Goal: Task Accomplishment & Management: Complete application form

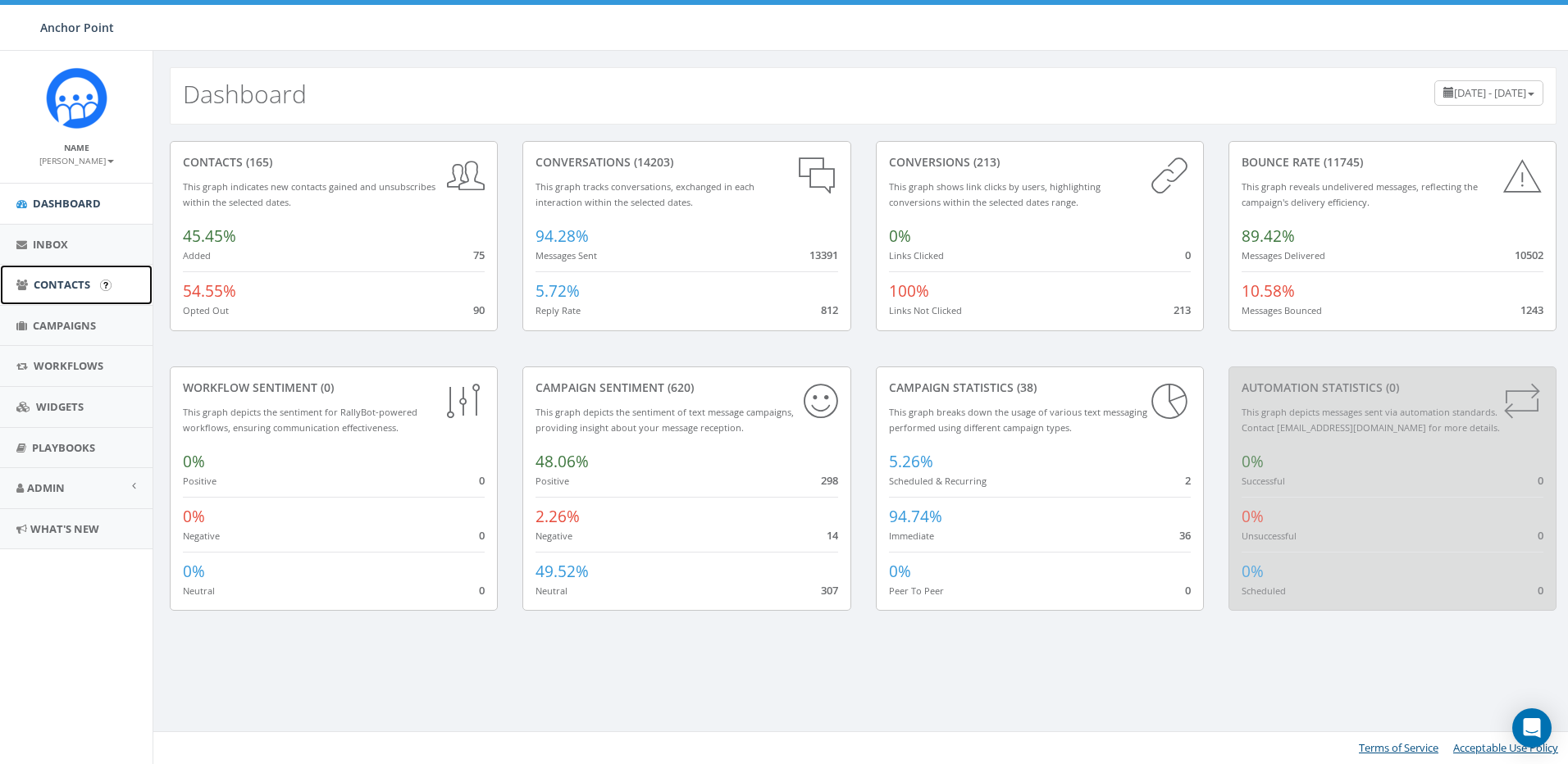
click at [50, 292] on span "Contacts" at bounding box center [61, 285] width 56 height 15
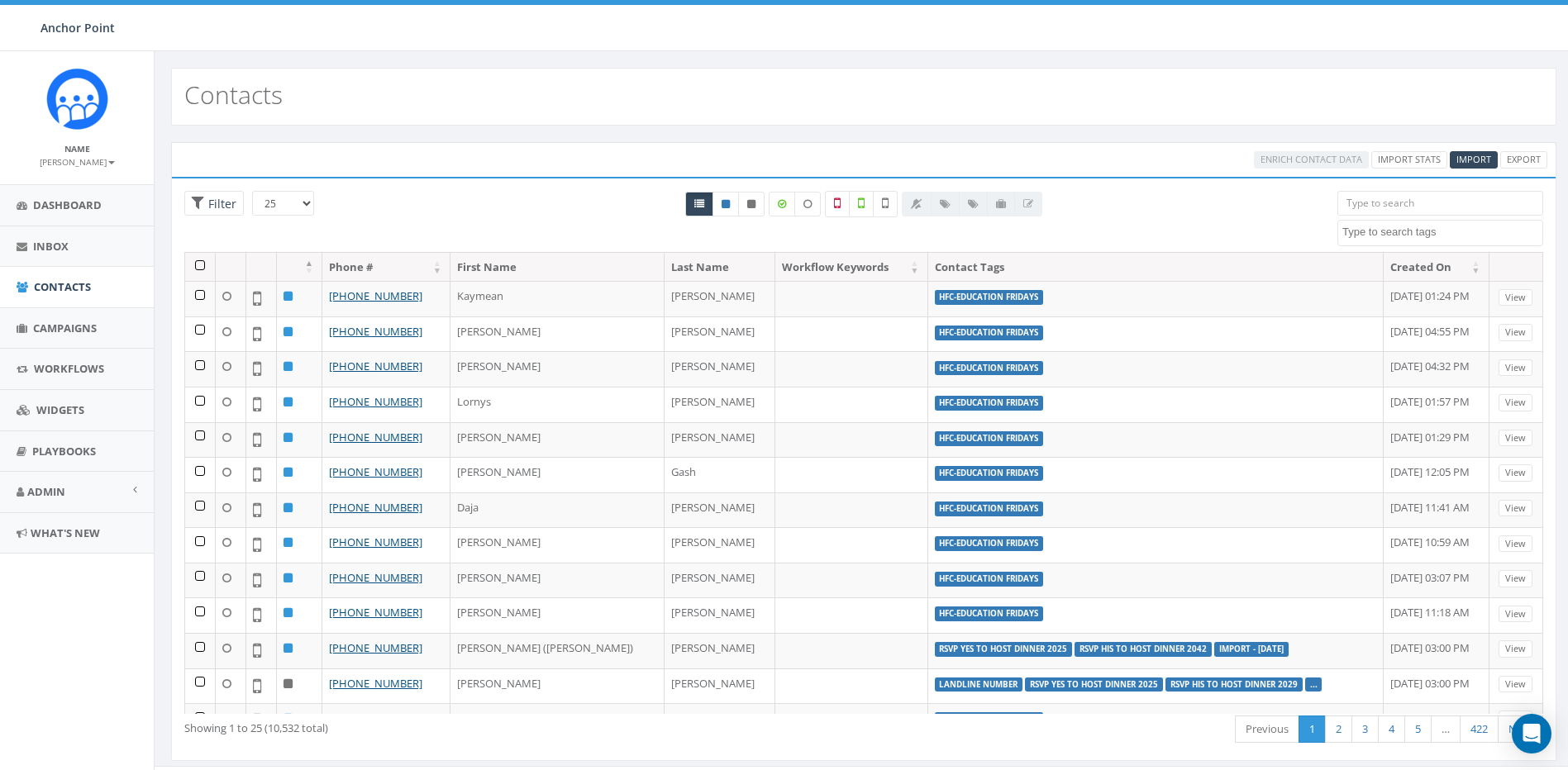
select select
click at [1479, 159] on span "Import" at bounding box center [1473, 159] width 35 height 12
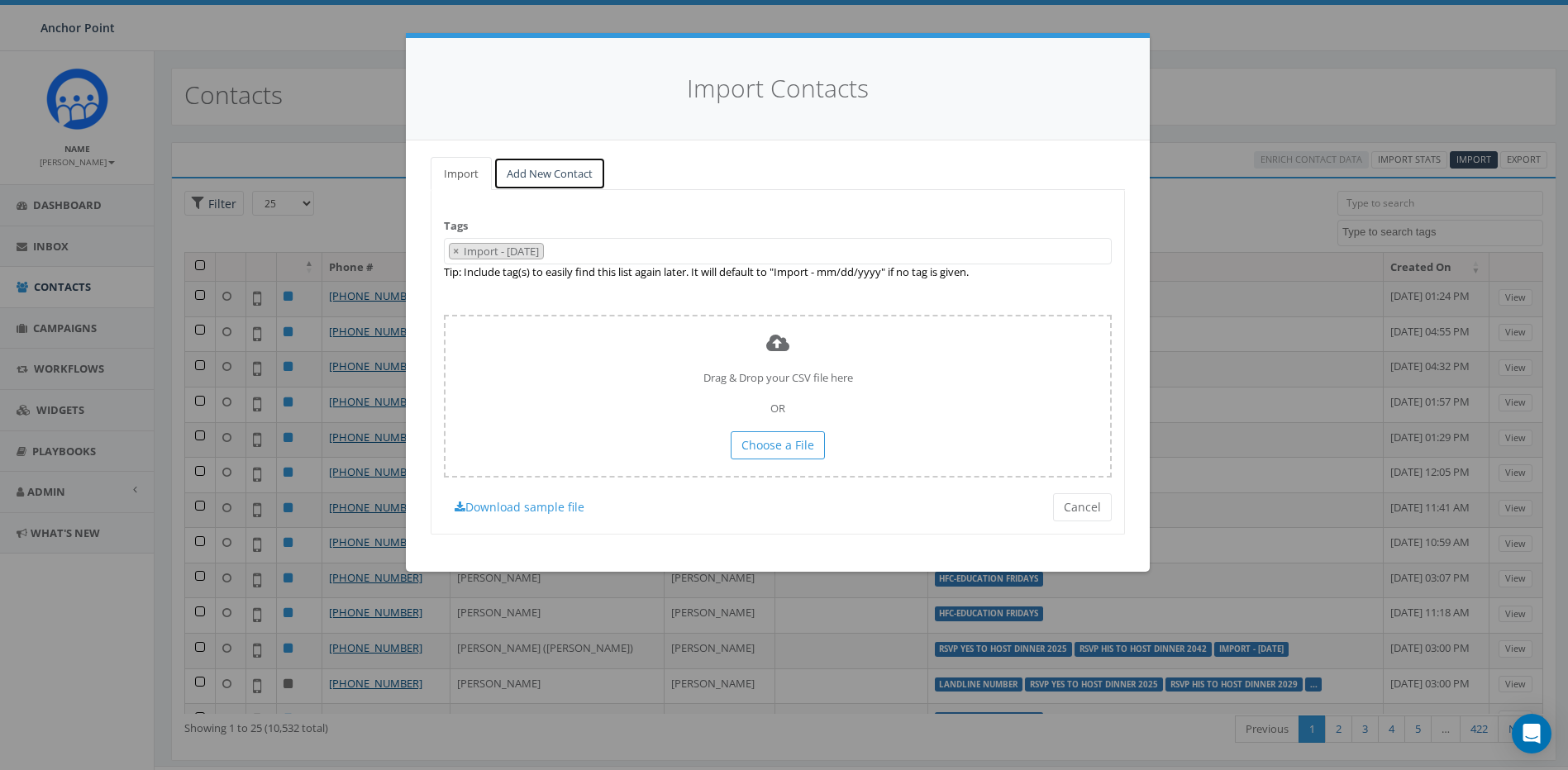
click at [551, 173] on link "Add New Contact" at bounding box center [550, 173] width 112 height 34
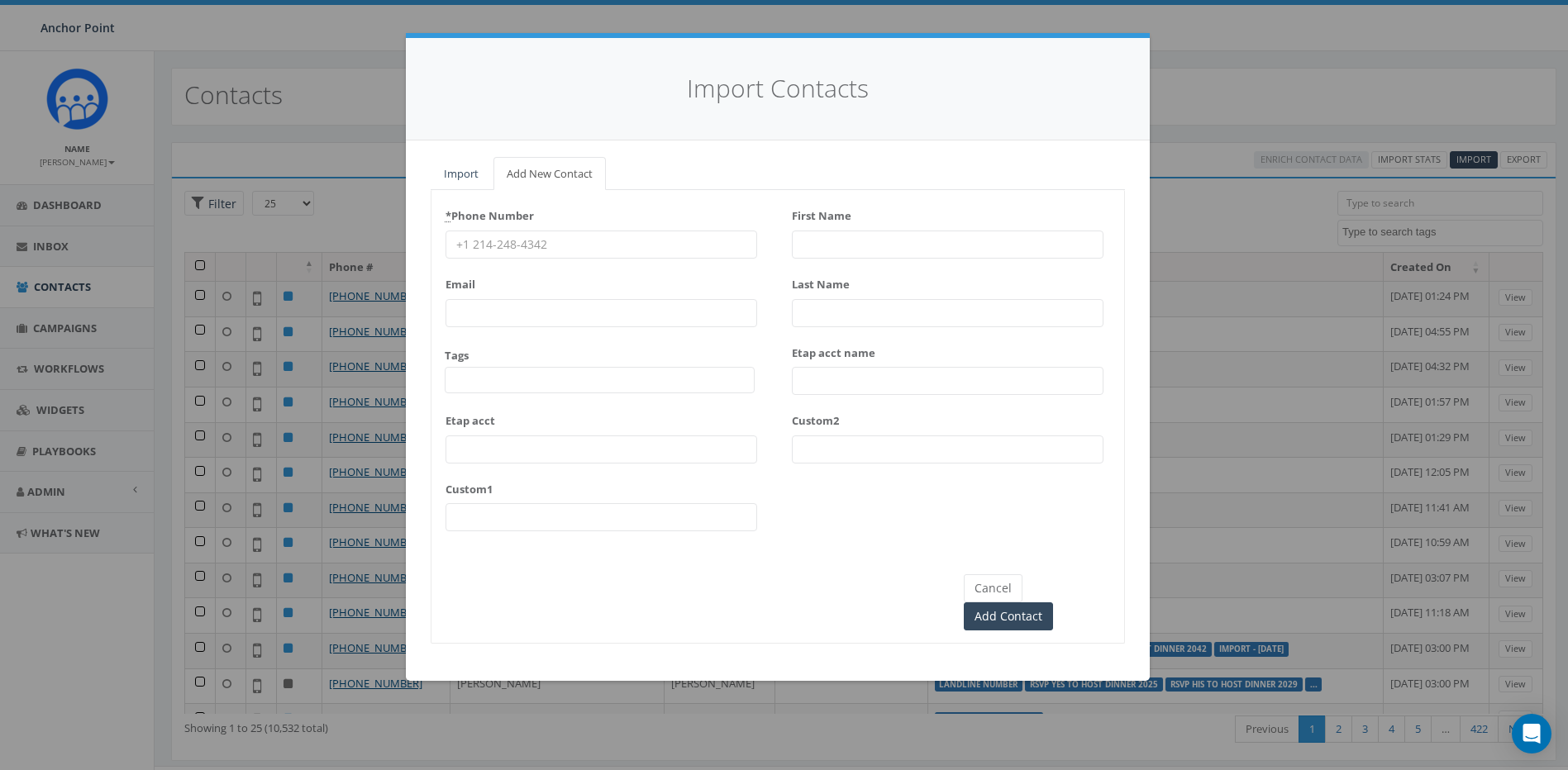
click at [543, 255] on input "* Phone Number" at bounding box center [601, 245] width 311 height 28
type input "346-383-6067"
click at [907, 252] on input "First Name" at bounding box center [948, 245] width 311 height 28
type input "[PERSON_NAME]"
click at [880, 309] on input "Last Name" at bounding box center [948, 313] width 311 height 28
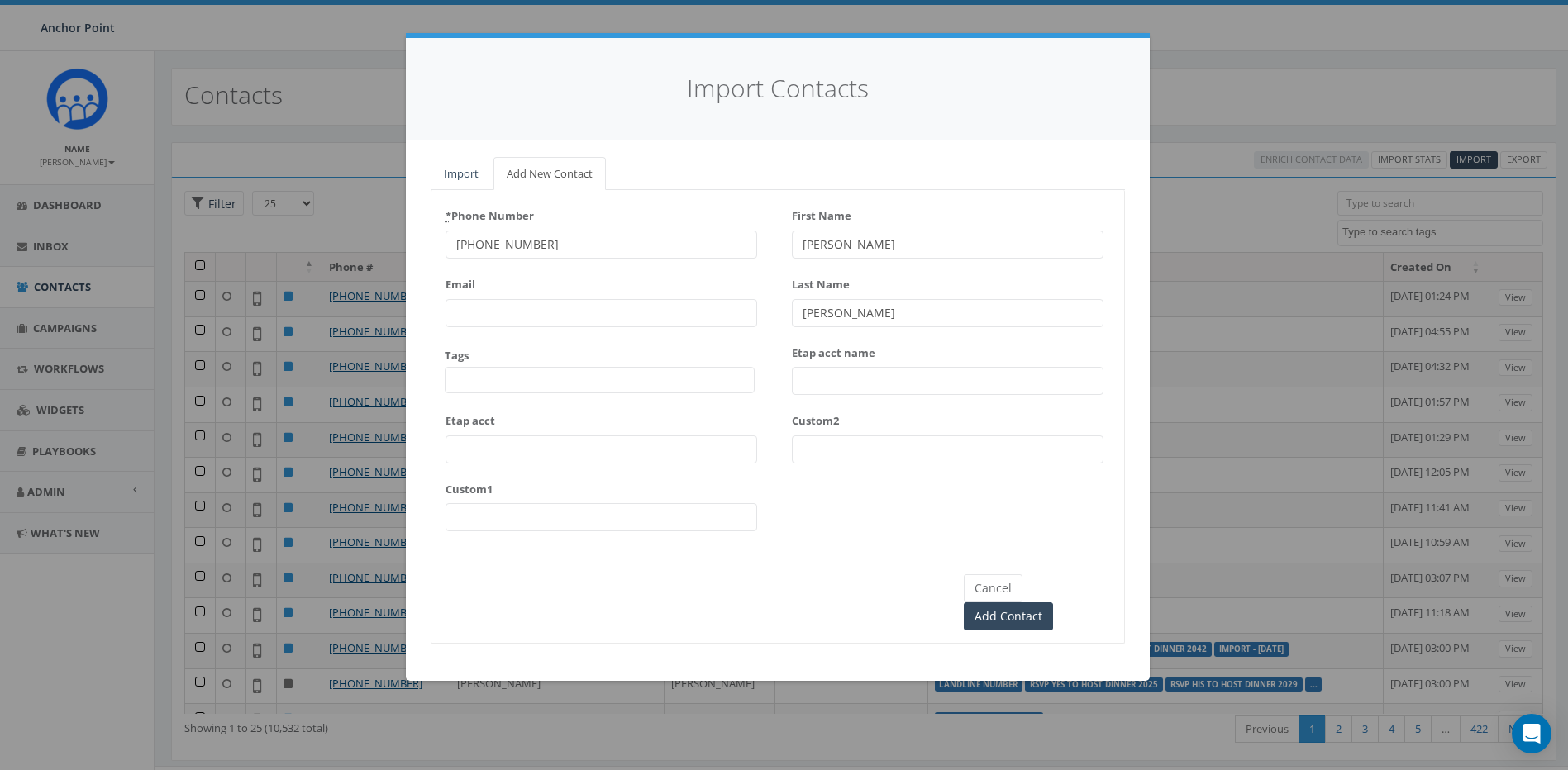
type input "Perez"
click at [520, 377] on span at bounding box center [599, 381] width 310 height 27
type textarea "hfc"
select select "HFC-Education Fridays"
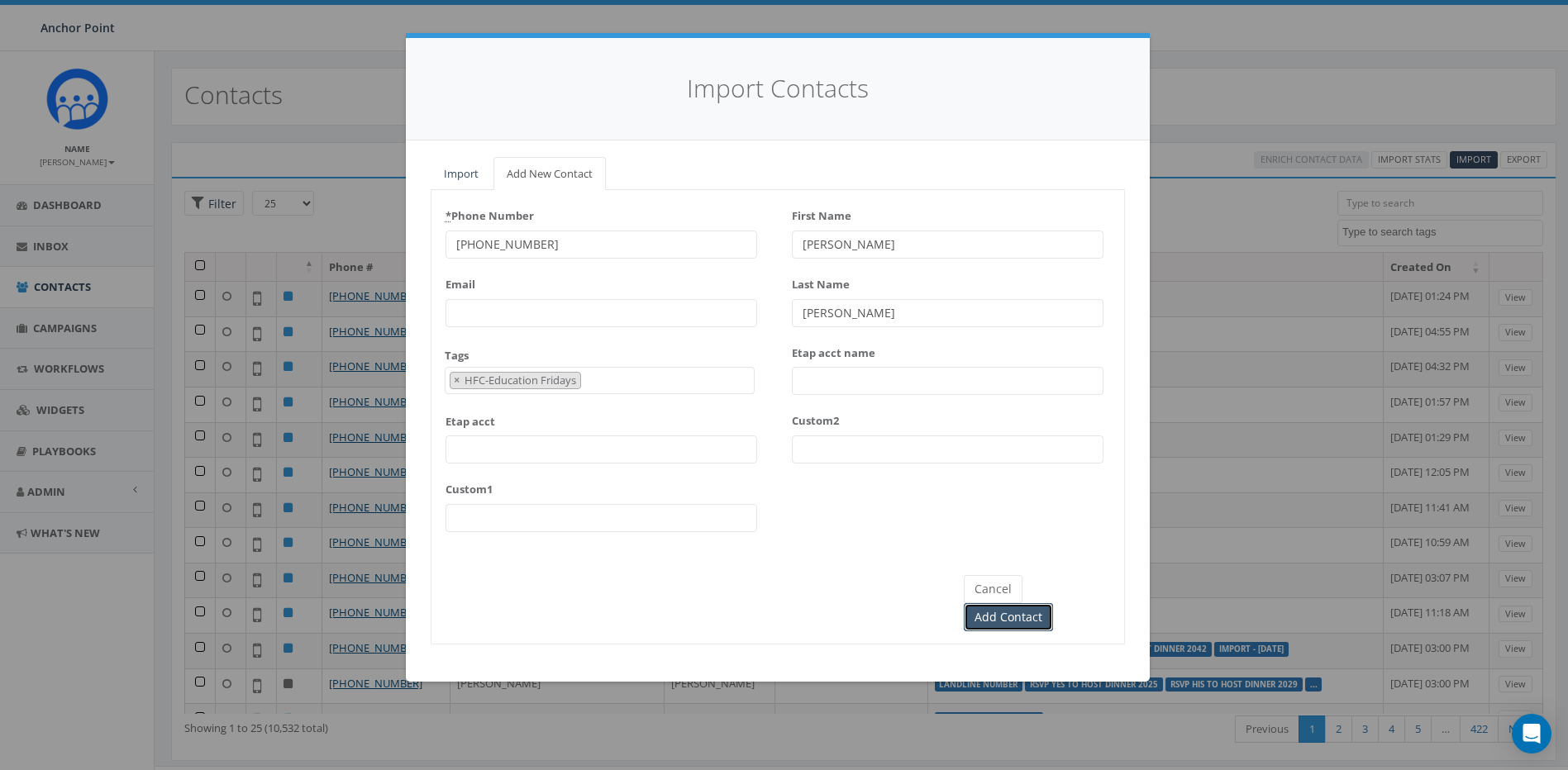
click at [1053, 604] on input "Add Contact" at bounding box center [1008, 618] width 89 height 28
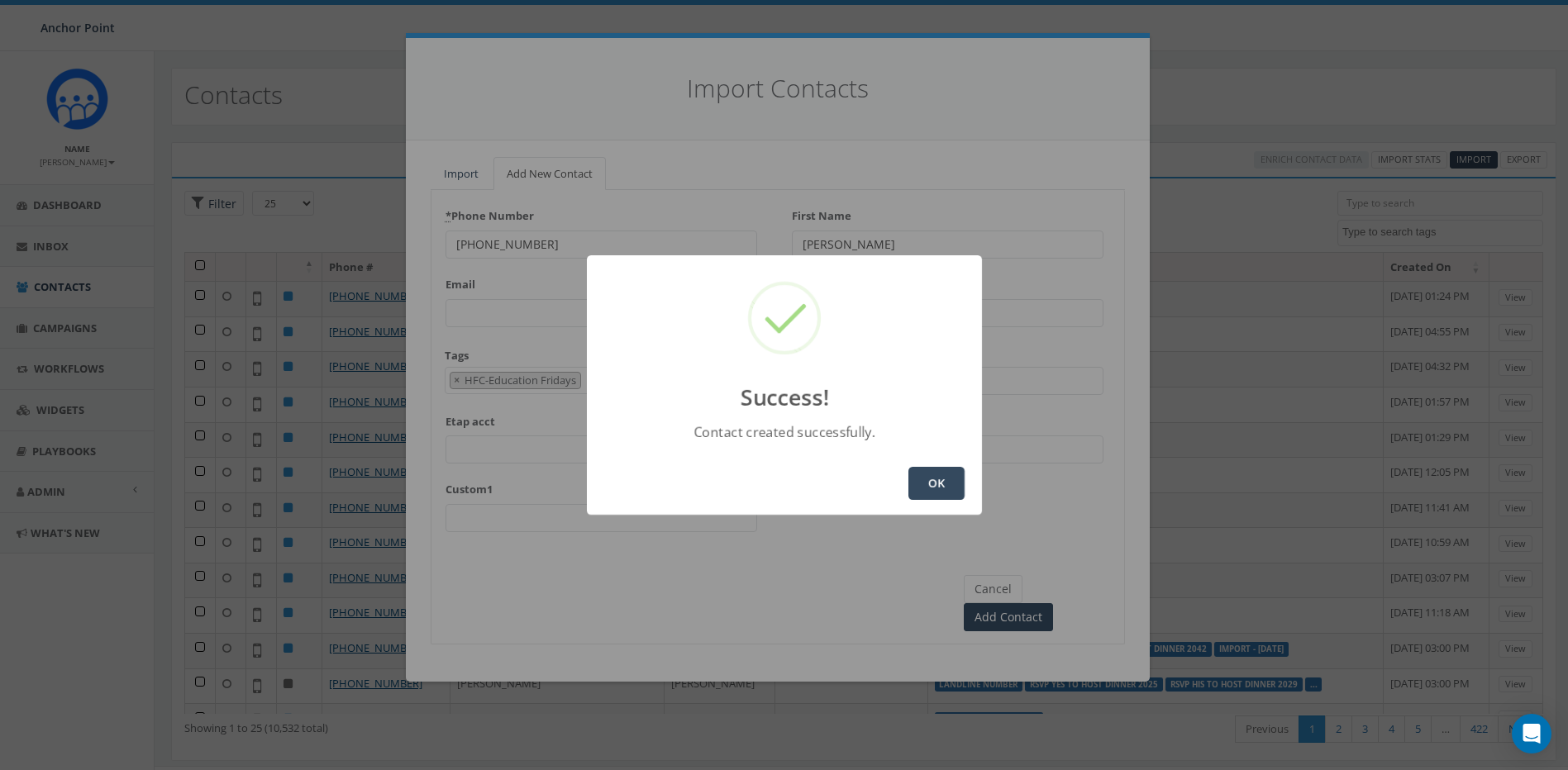
click at [919, 478] on button "OK" at bounding box center [936, 483] width 57 height 33
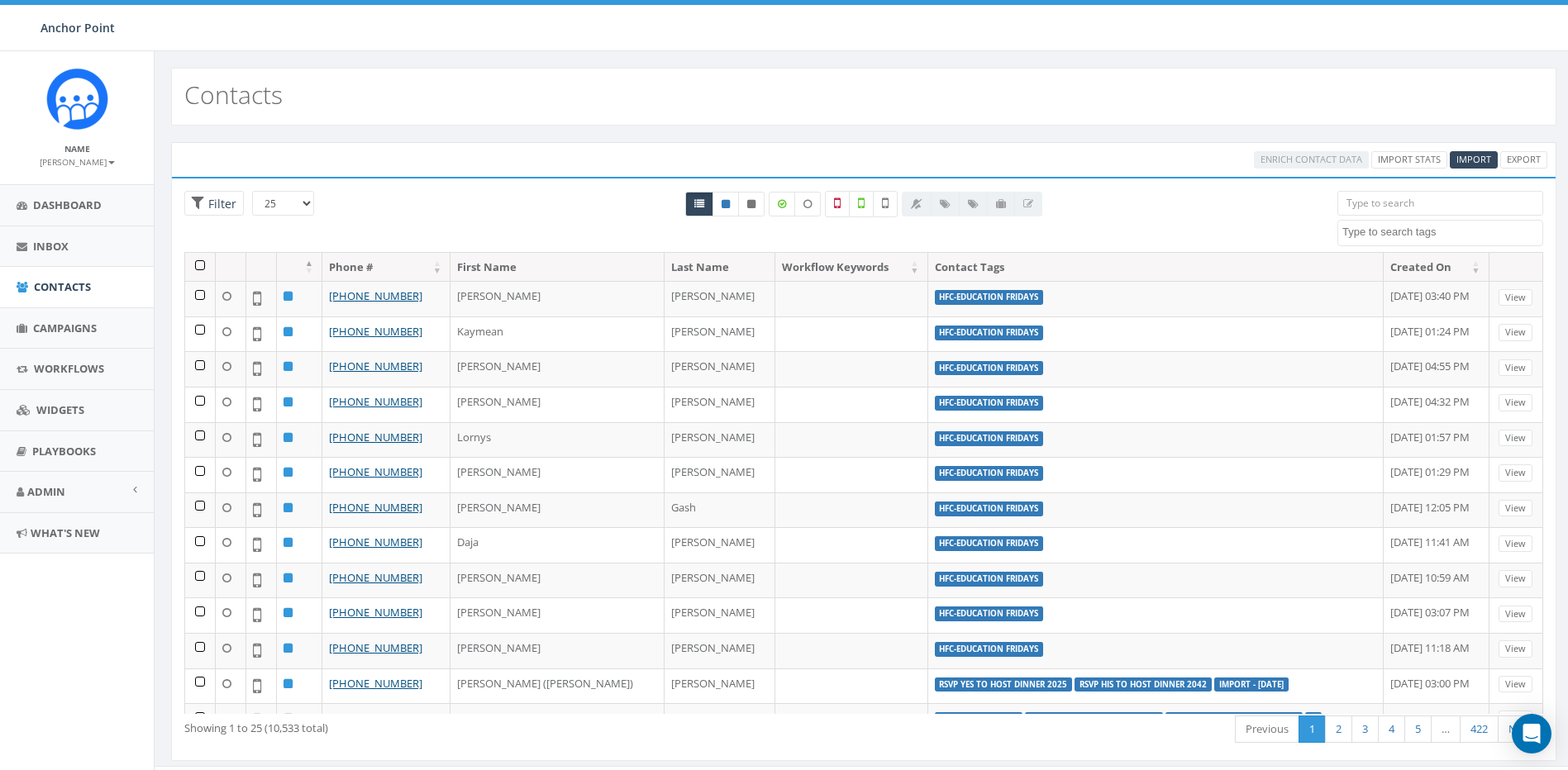
select select
click at [445, 113] on div "Contacts" at bounding box center [863, 96] width 1385 height 58
click at [41, 244] on span "Inbox" at bounding box center [50, 246] width 35 height 15
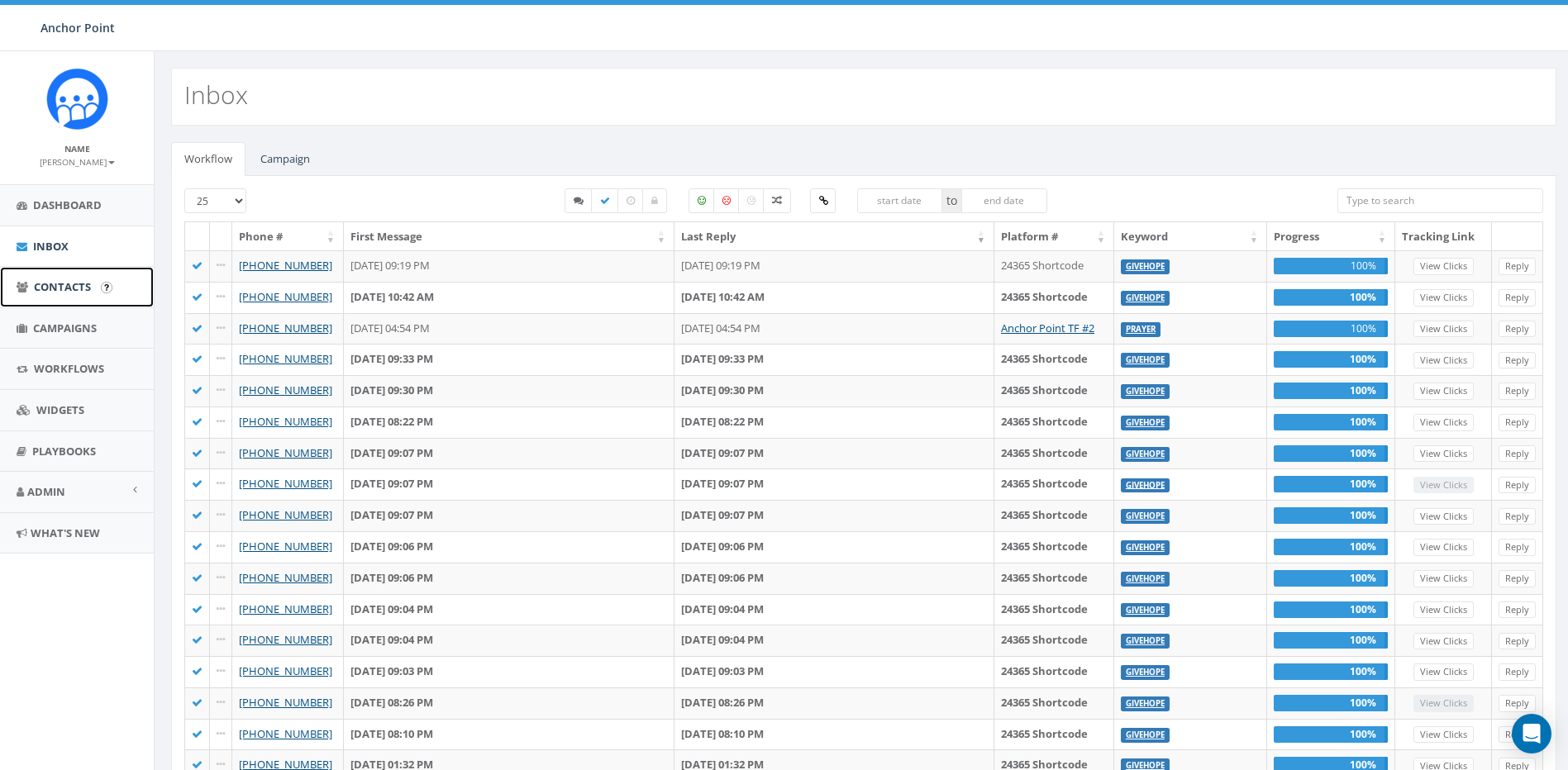
click at [36, 289] on span "Contacts" at bounding box center [62, 287] width 57 height 15
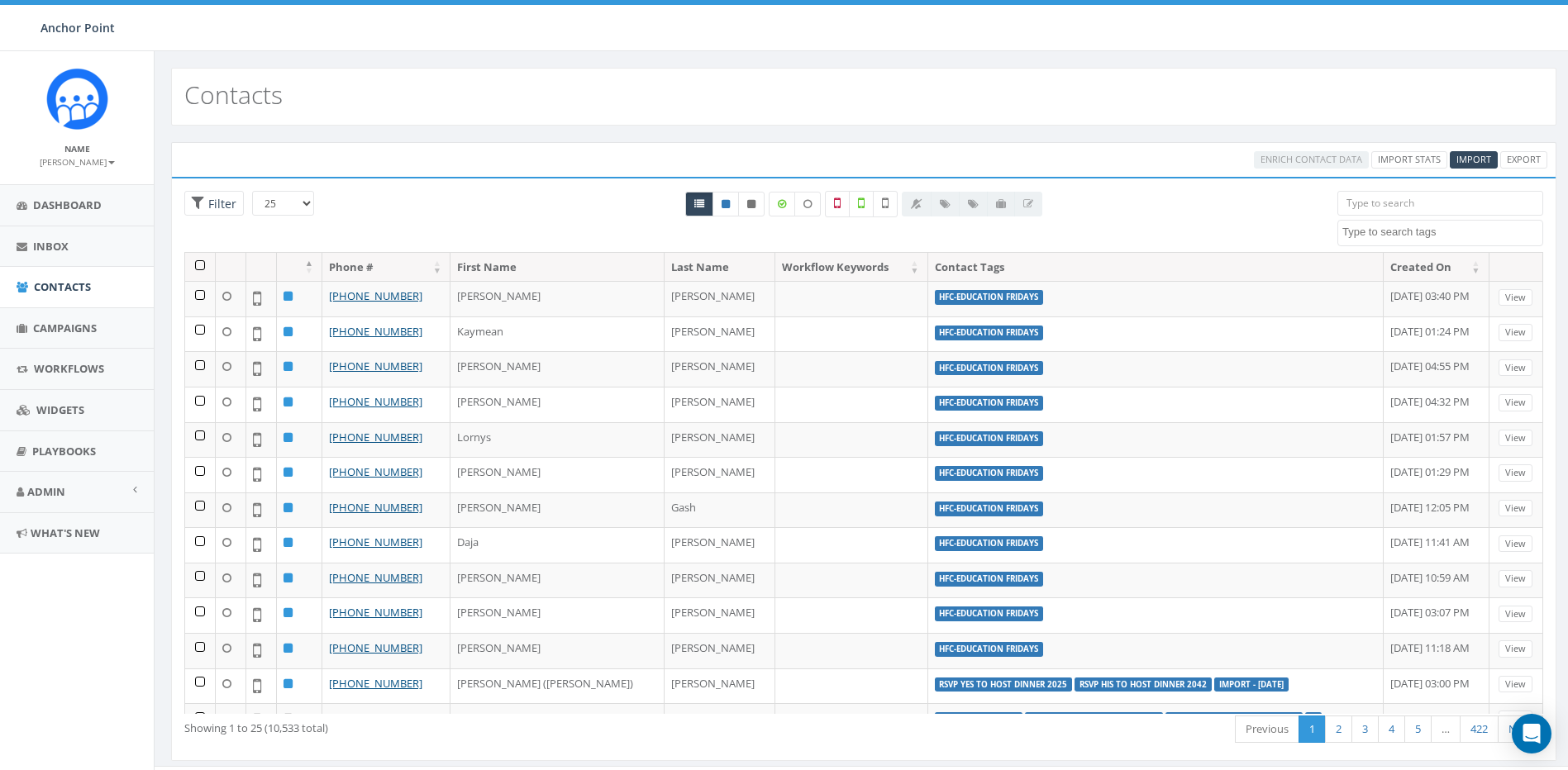
select select
click at [1481, 159] on span "Import" at bounding box center [1473, 159] width 35 height 12
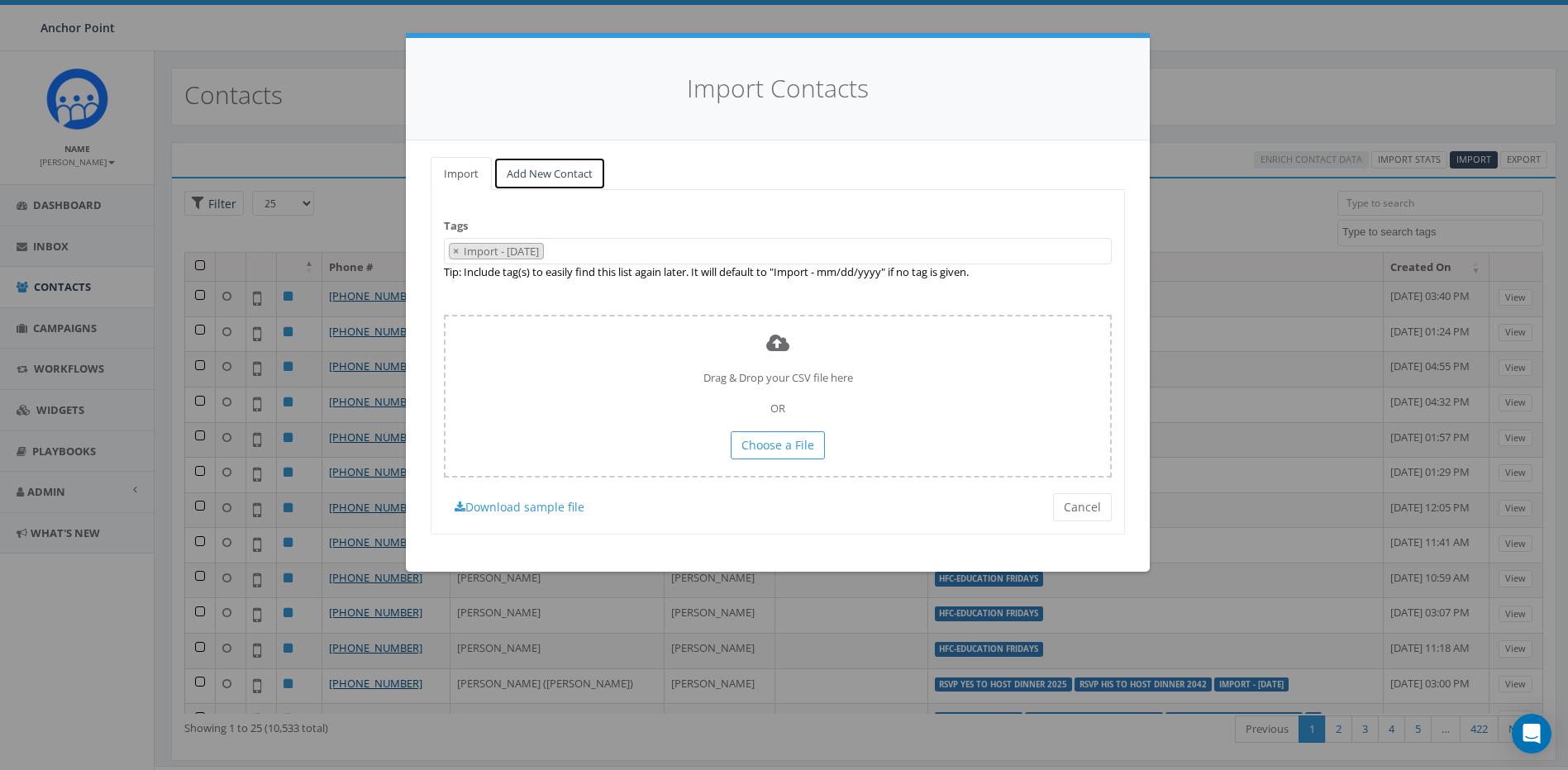
click at [549, 181] on link "Add New Contact" at bounding box center [550, 173] width 112 height 34
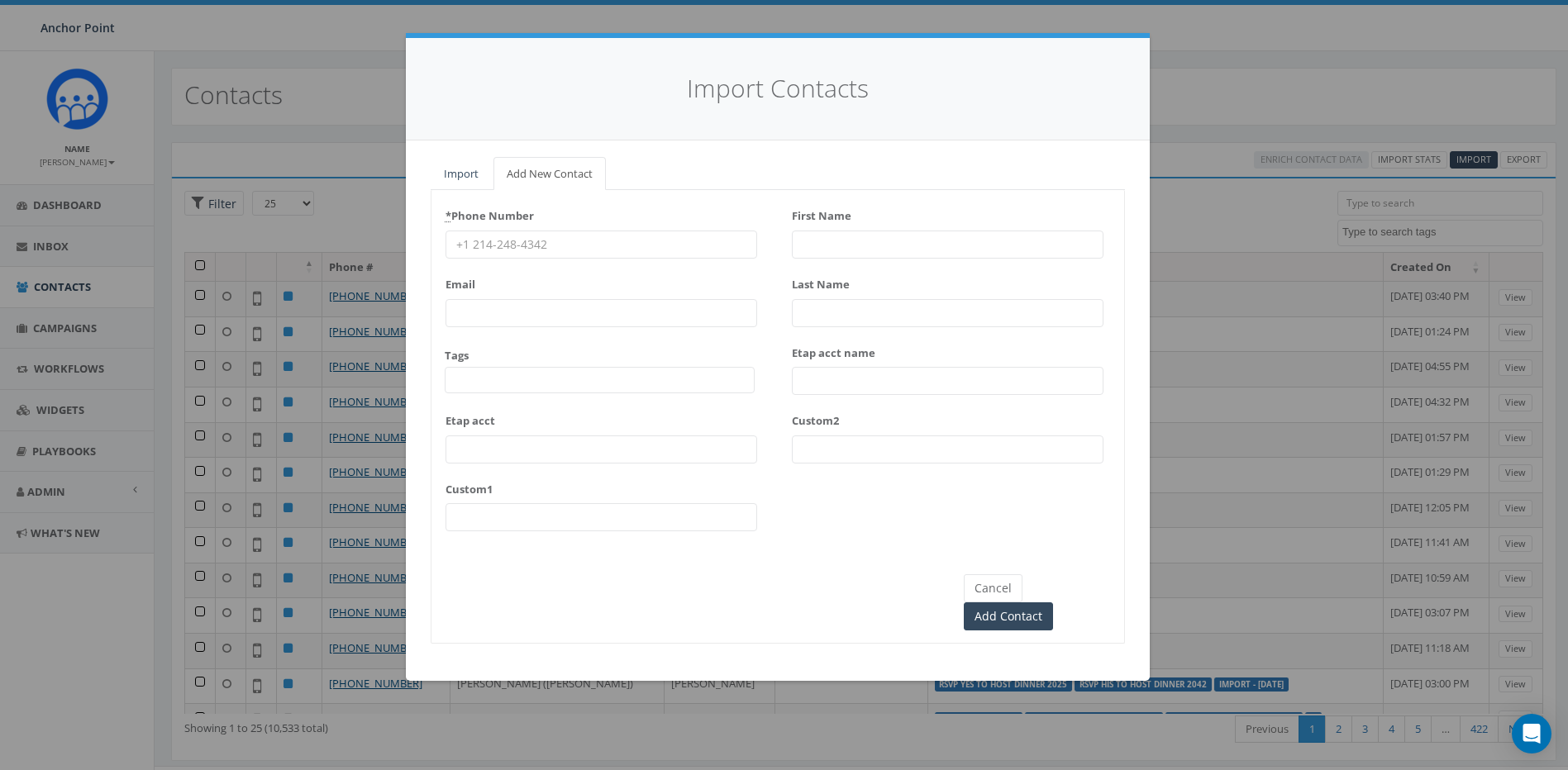
click at [566, 243] on input "* Phone Number" at bounding box center [601, 245] width 311 height 28
click at [556, 249] on input "* Phone Number" at bounding box center [601, 245] width 311 height 28
type input "409-419-2507"
click at [854, 240] on input "First Name" at bounding box center [948, 245] width 311 height 28
type input "[PERSON_NAME]"
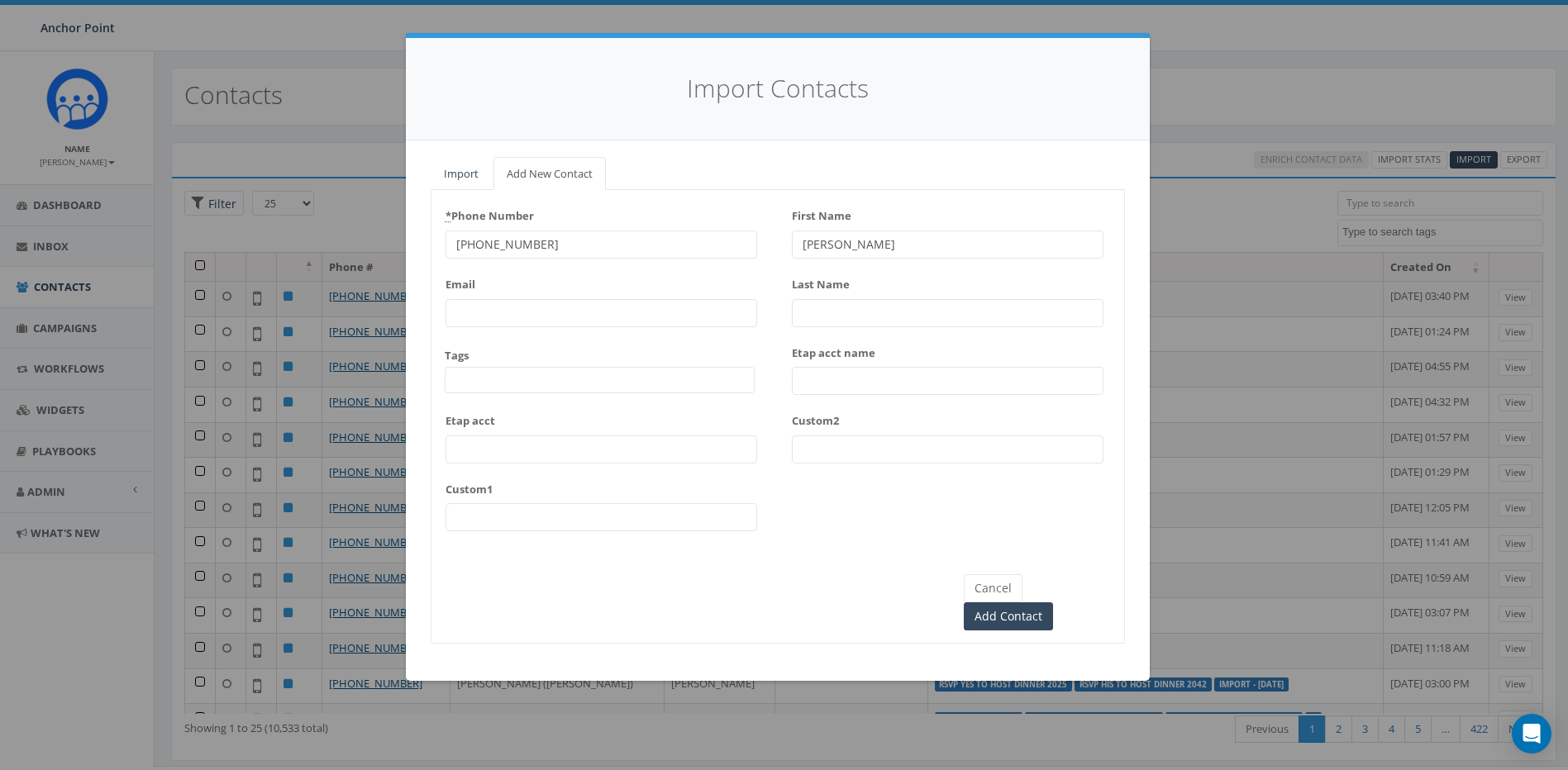
click at [919, 317] on input "Last Name" at bounding box center [948, 313] width 311 height 28
type input "[PERSON_NAME]"
click at [1053, 603] on input "Add Contact" at bounding box center [1008, 617] width 89 height 28
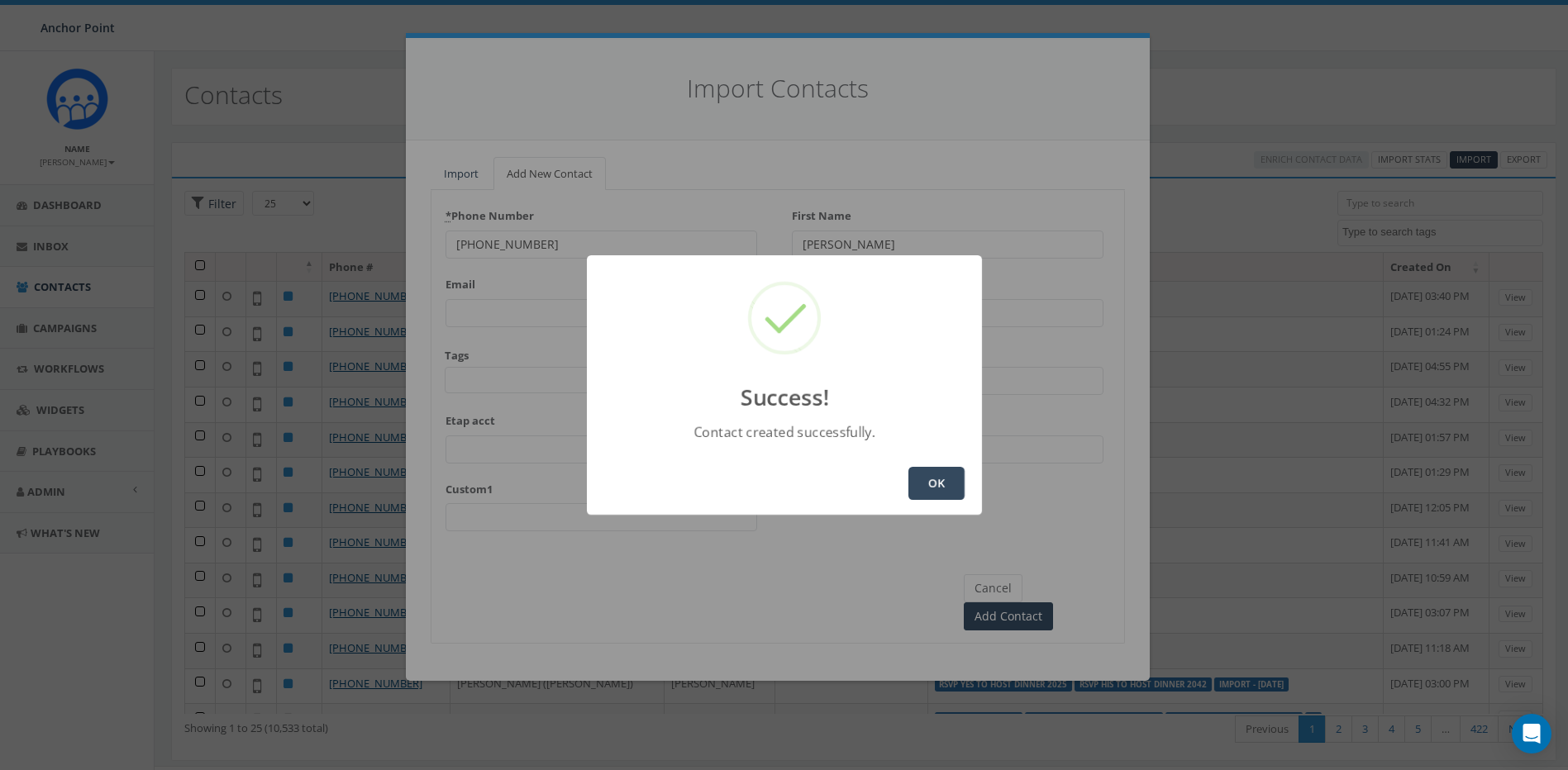
click at [941, 484] on button "OK" at bounding box center [936, 483] width 57 height 33
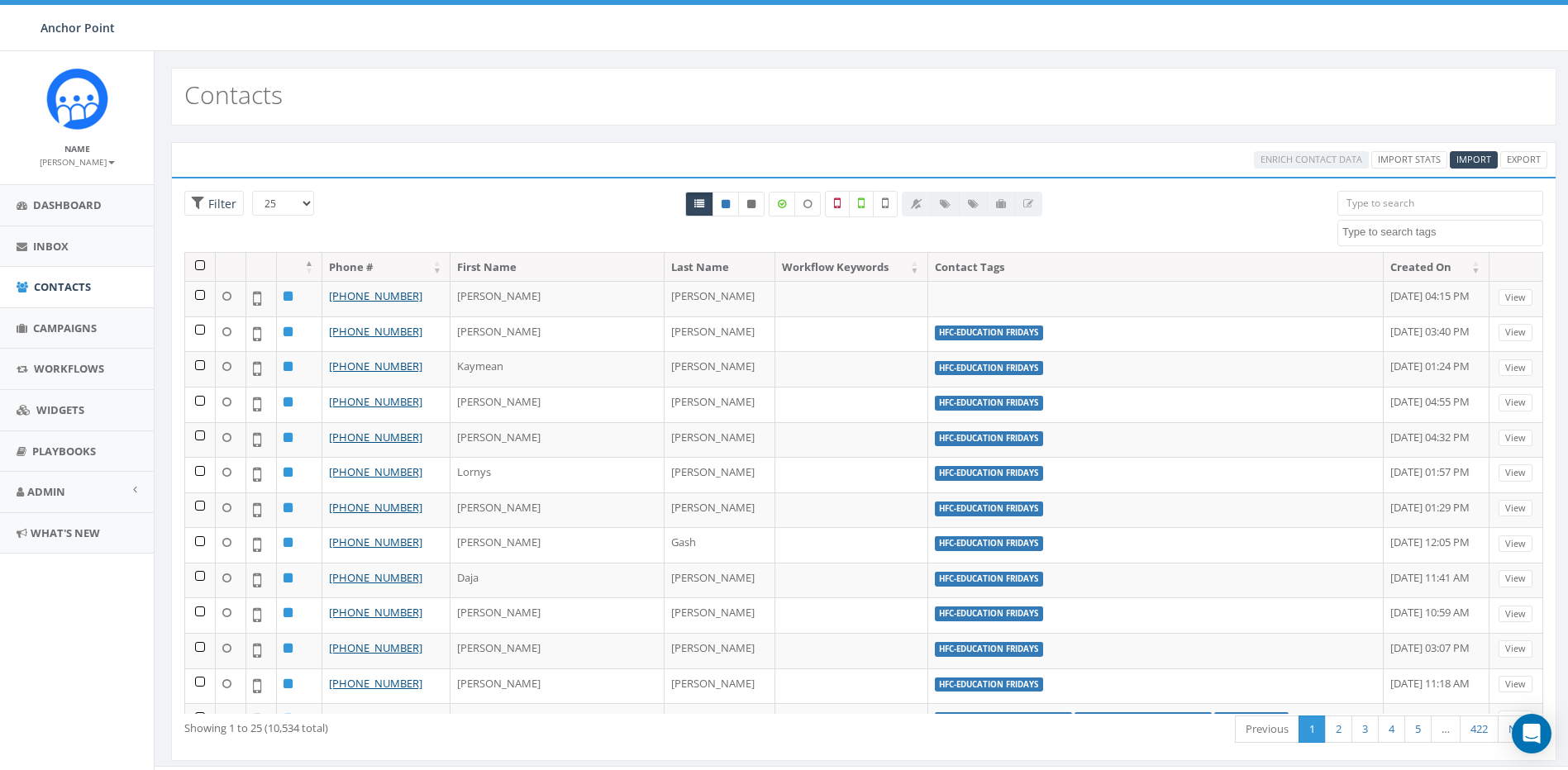
select select
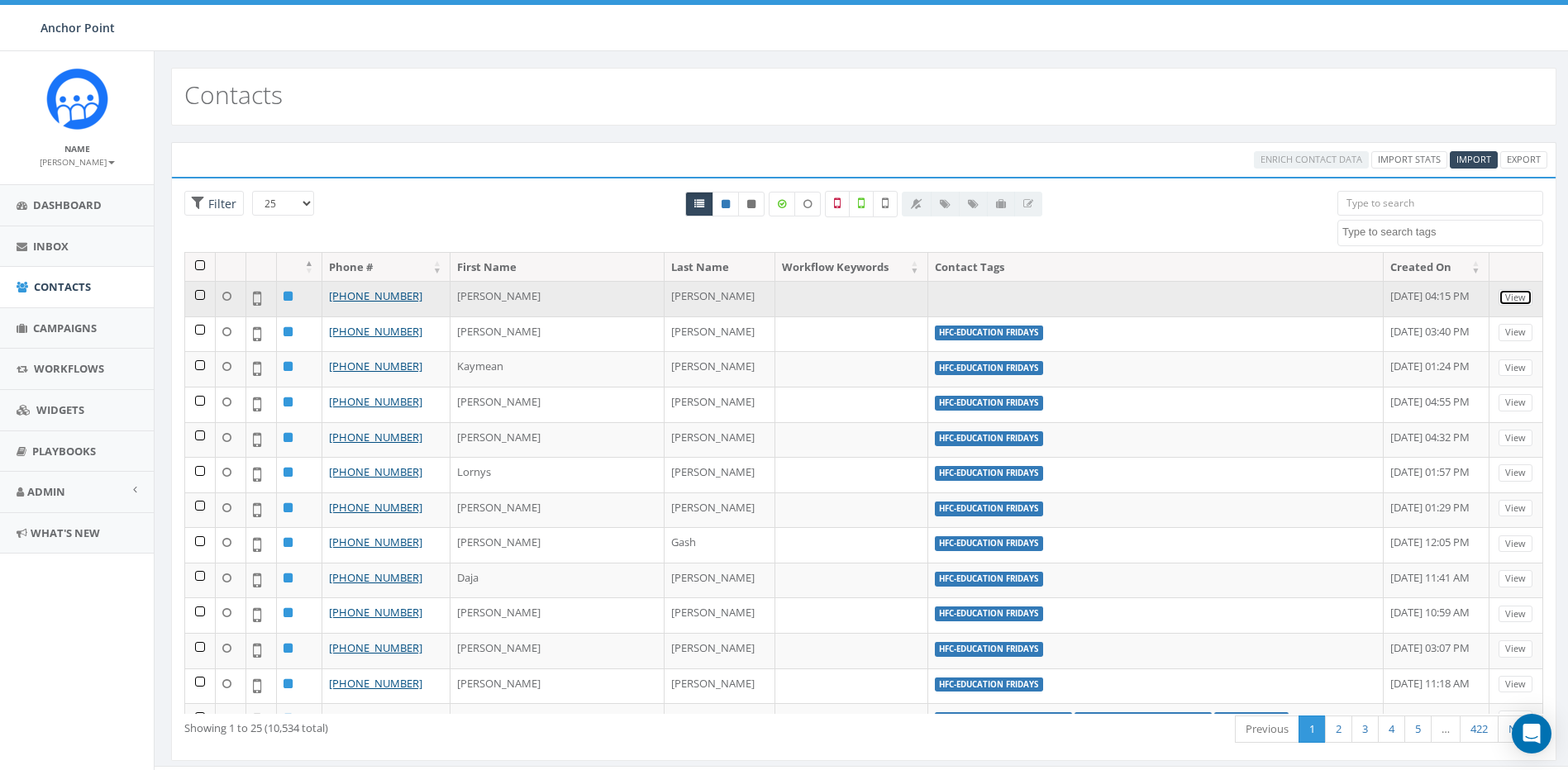
click at [1504, 304] on link "View" at bounding box center [1515, 298] width 34 height 18
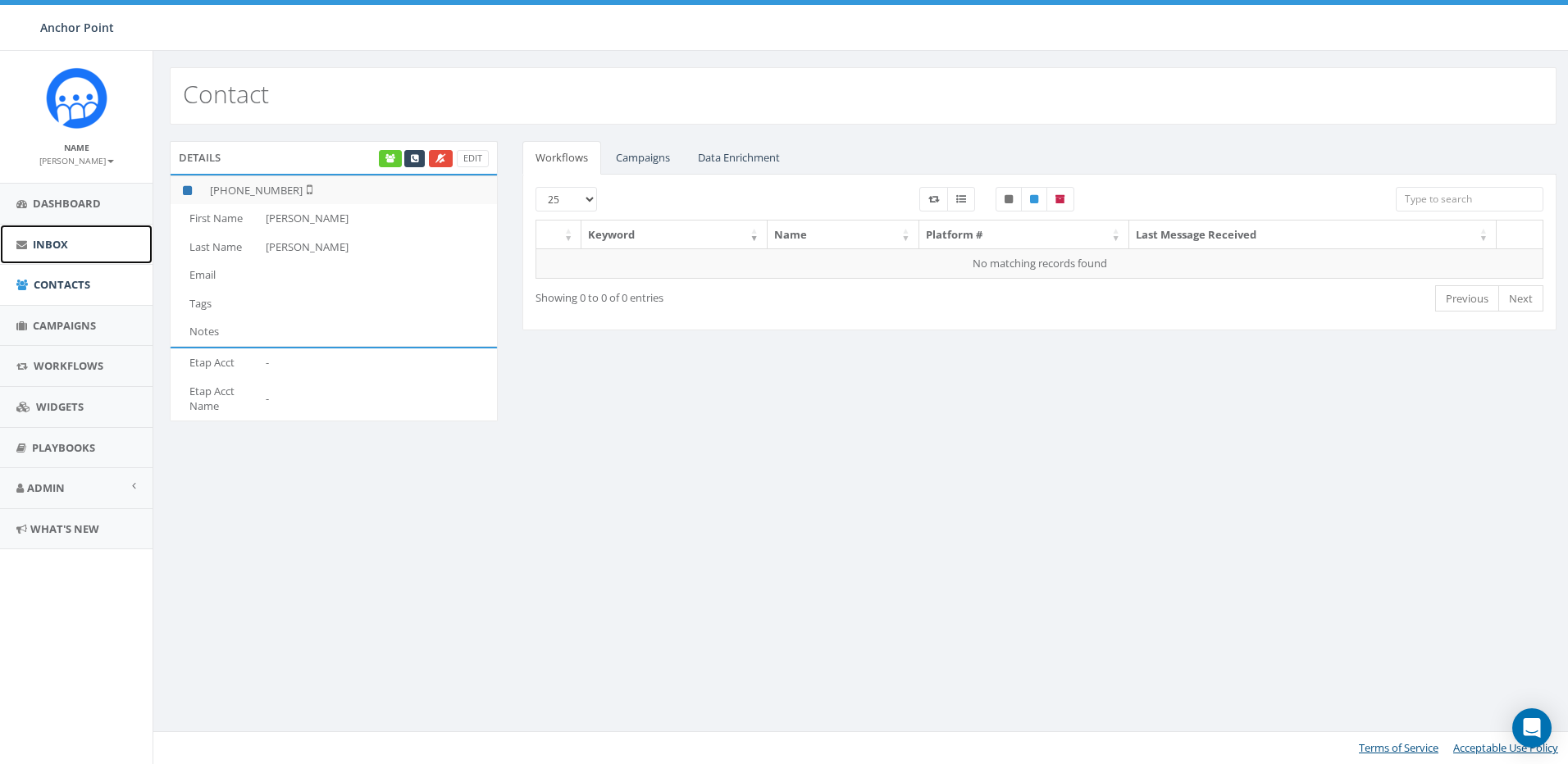
click at [52, 244] on span "Inbox" at bounding box center [50, 244] width 35 height 15
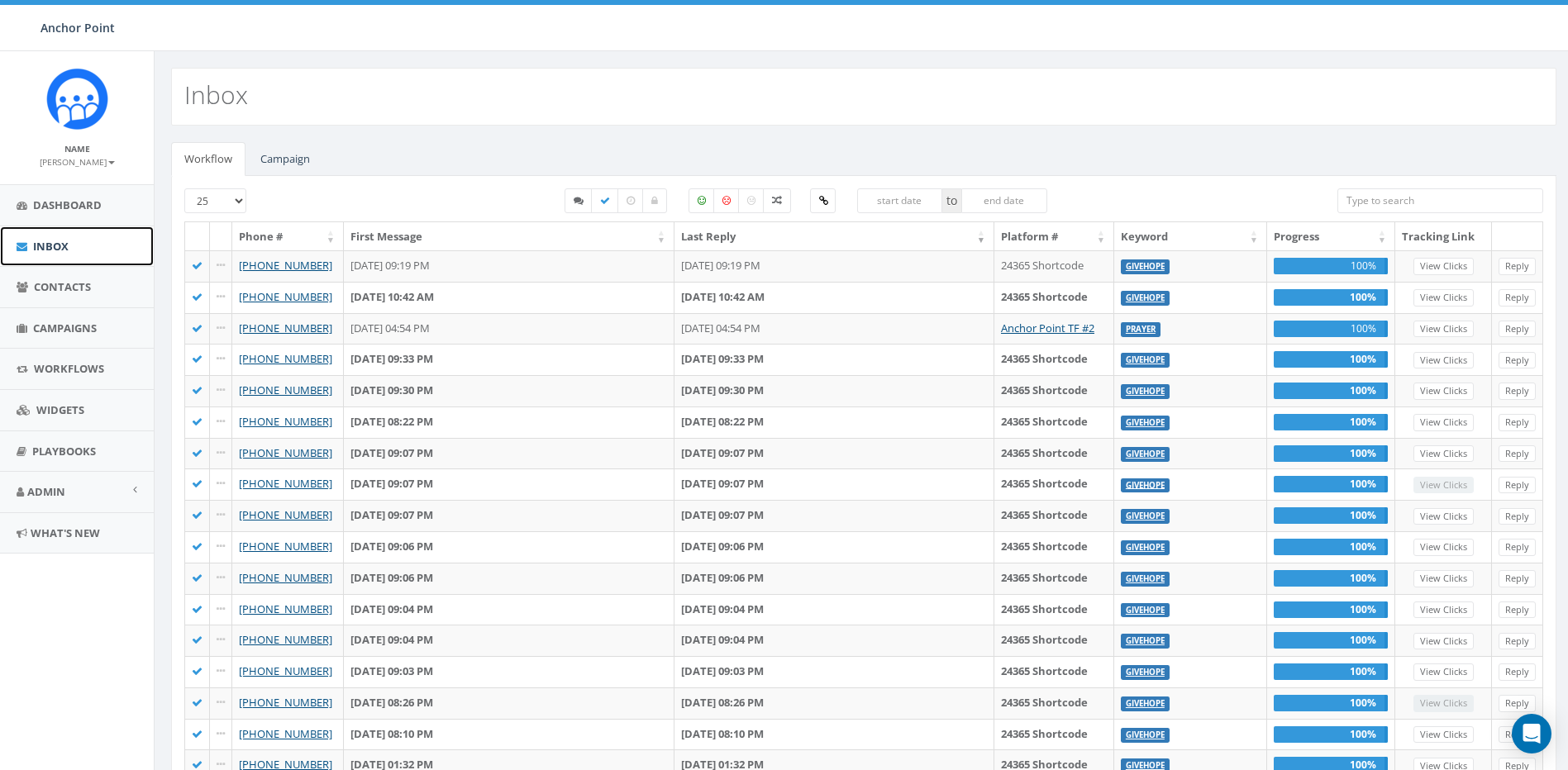
click at [33, 243] on span "Inbox" at bounding box center [50, 246] width 35 height 15
click at [73, 293] on span "Contacts" at bounding box center [62, 287] width 57 height 15
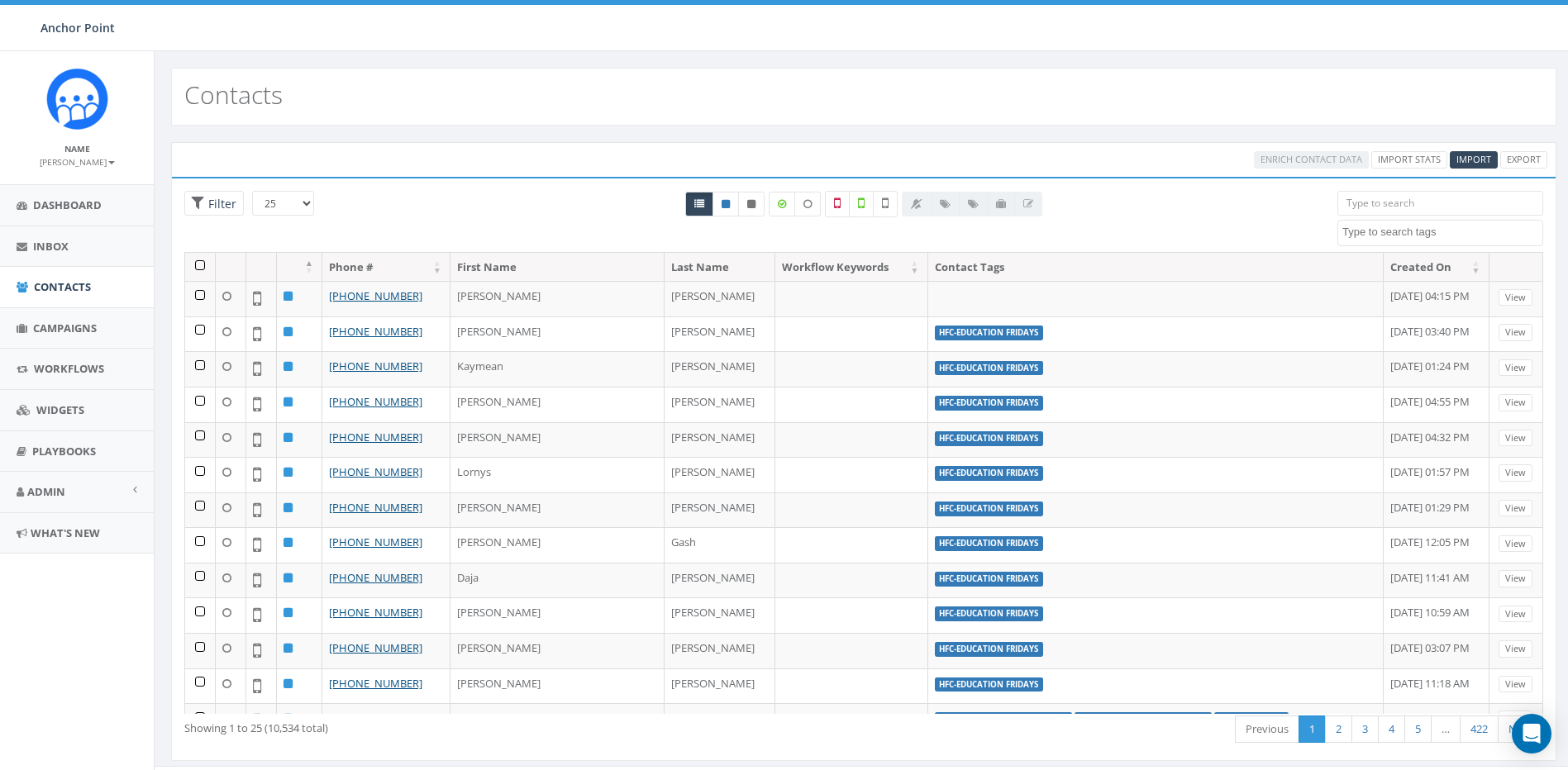
select select
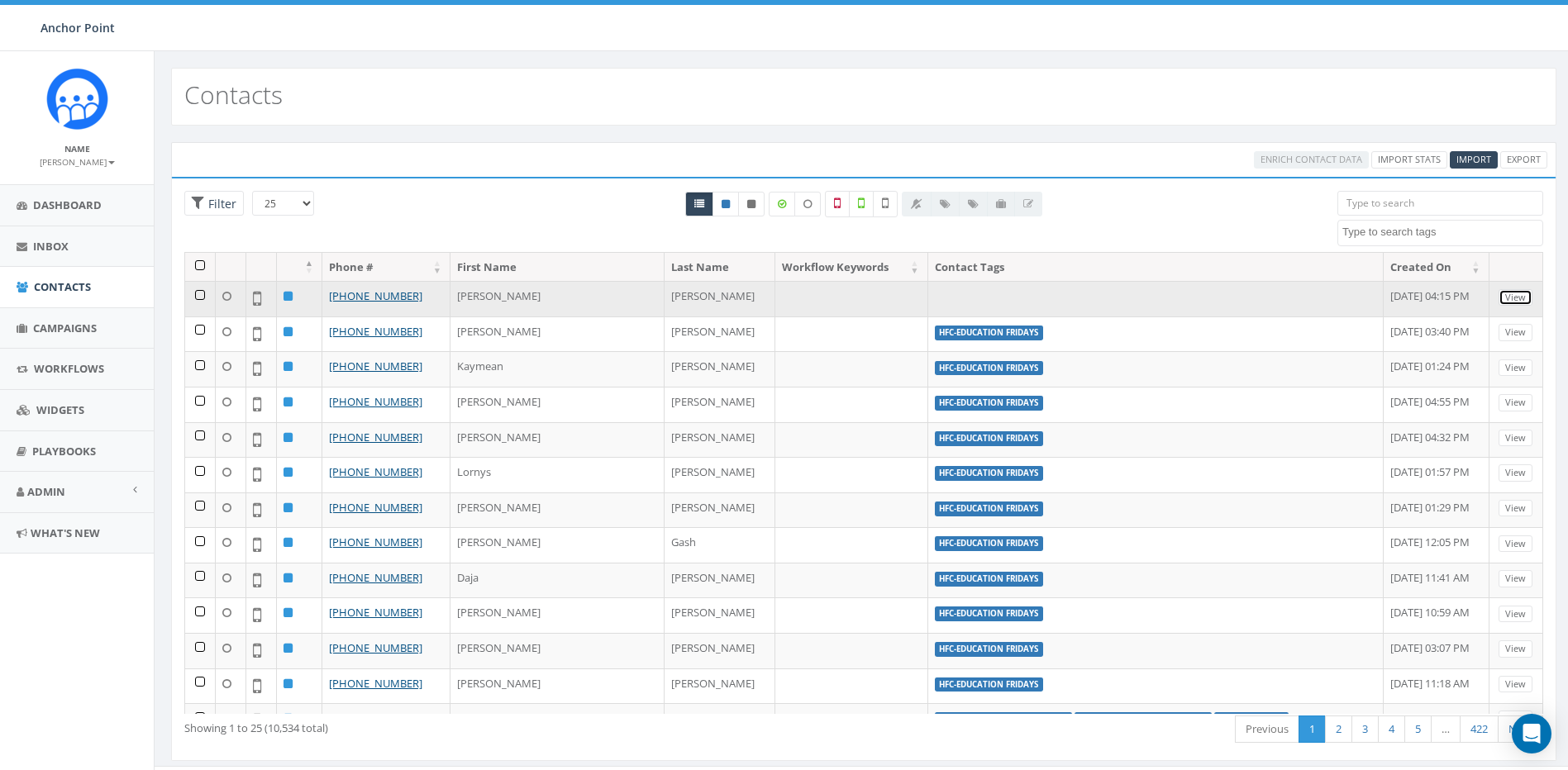
click at [1499, 296] on link "View" at bounding box center [1515, 298] width 34 height 18
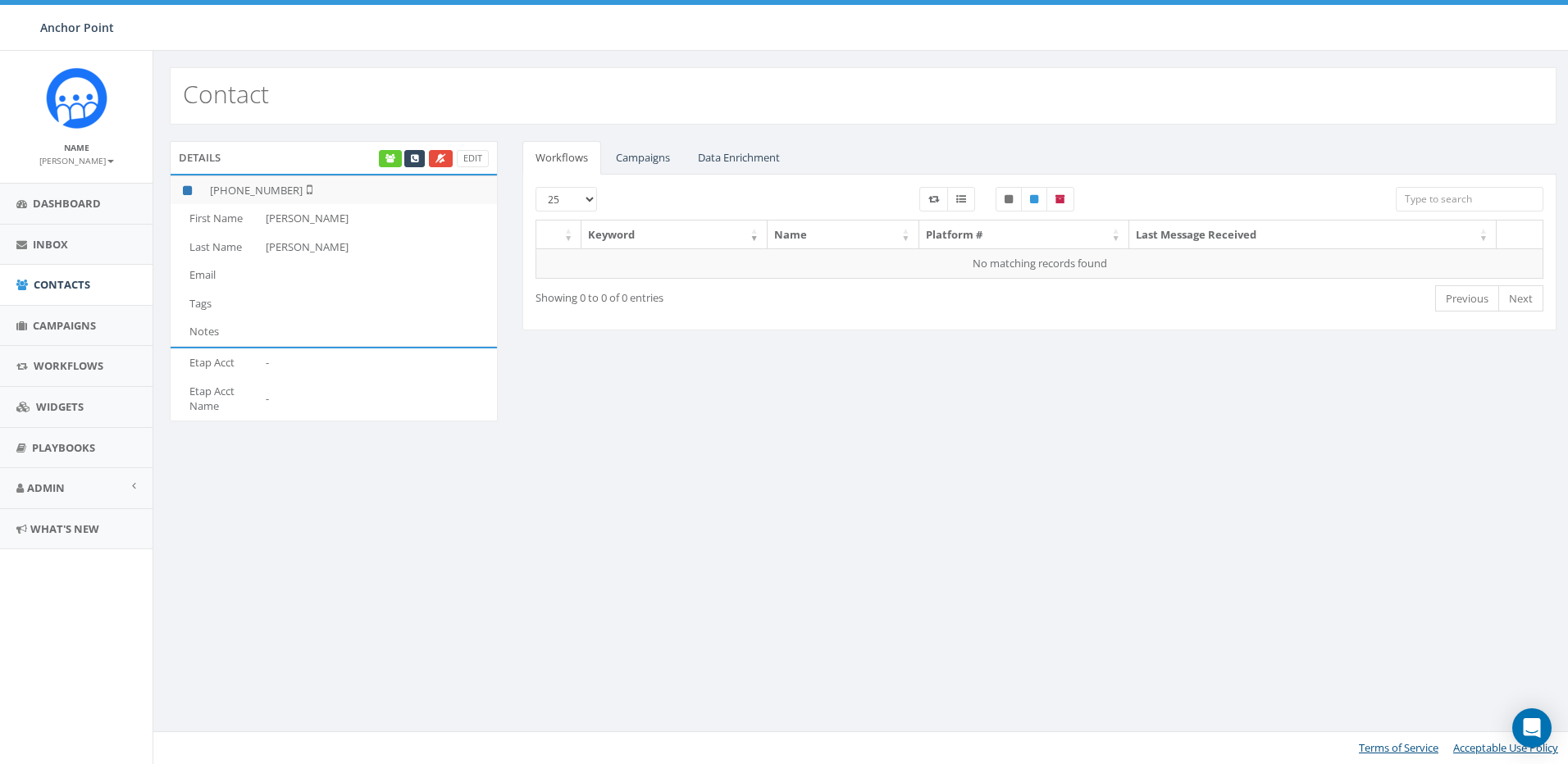
click at [195, 307] on td "Tags" at bounding box center [214, 304] width 89 height 29
click at [476, 160] on link "Edit" at bounding box center [472, 159] width 32 height 18
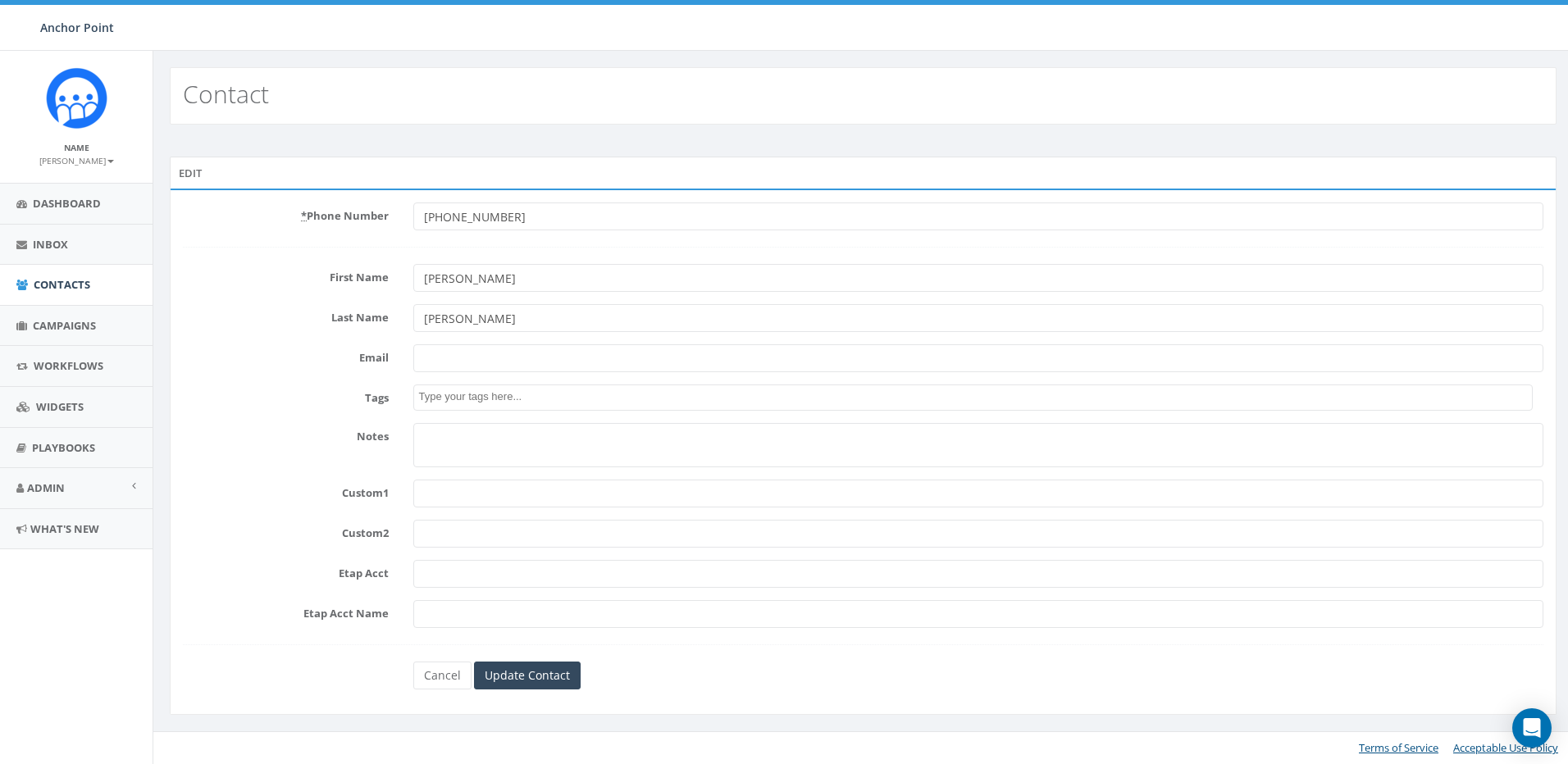
drag, startPoint x: 540, startPoint y: 221, endPoint x: 388, endPoint y: 225, distance: 152.1
click at [388, 225] on div "* Phone Number +14094192507" at bounding box center [862, 217] width 1385 height 28
click at [545, 676] on input "Update Contact" at bounding box center [527, 676] width 106 height 28
click at [446, 679] on link "Cancel" at bounding box center [442, 676] width 58 height 28
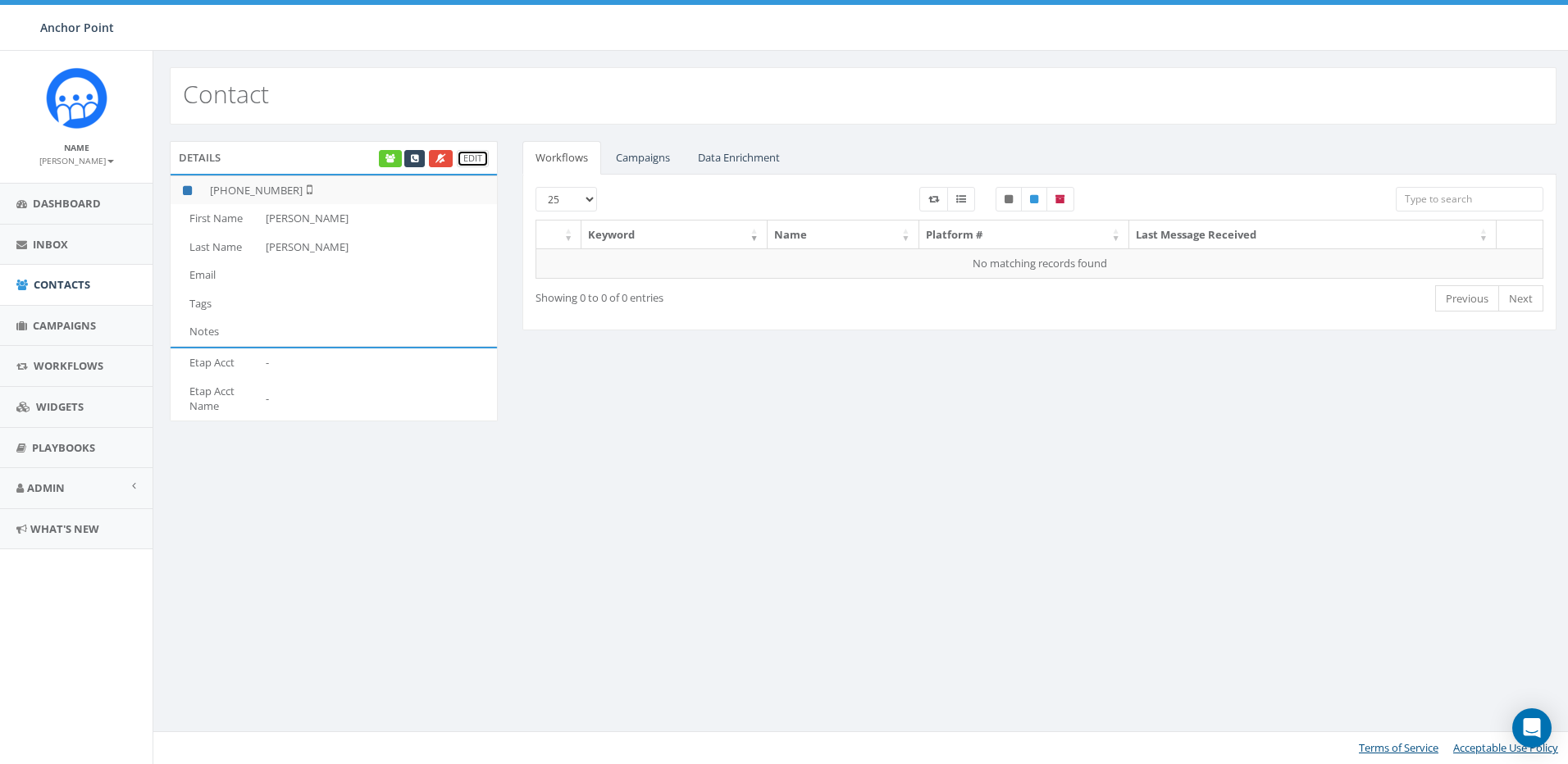
click at [466, 155] on link "Edit" at bounding box center [472, 159] width 32 height 18
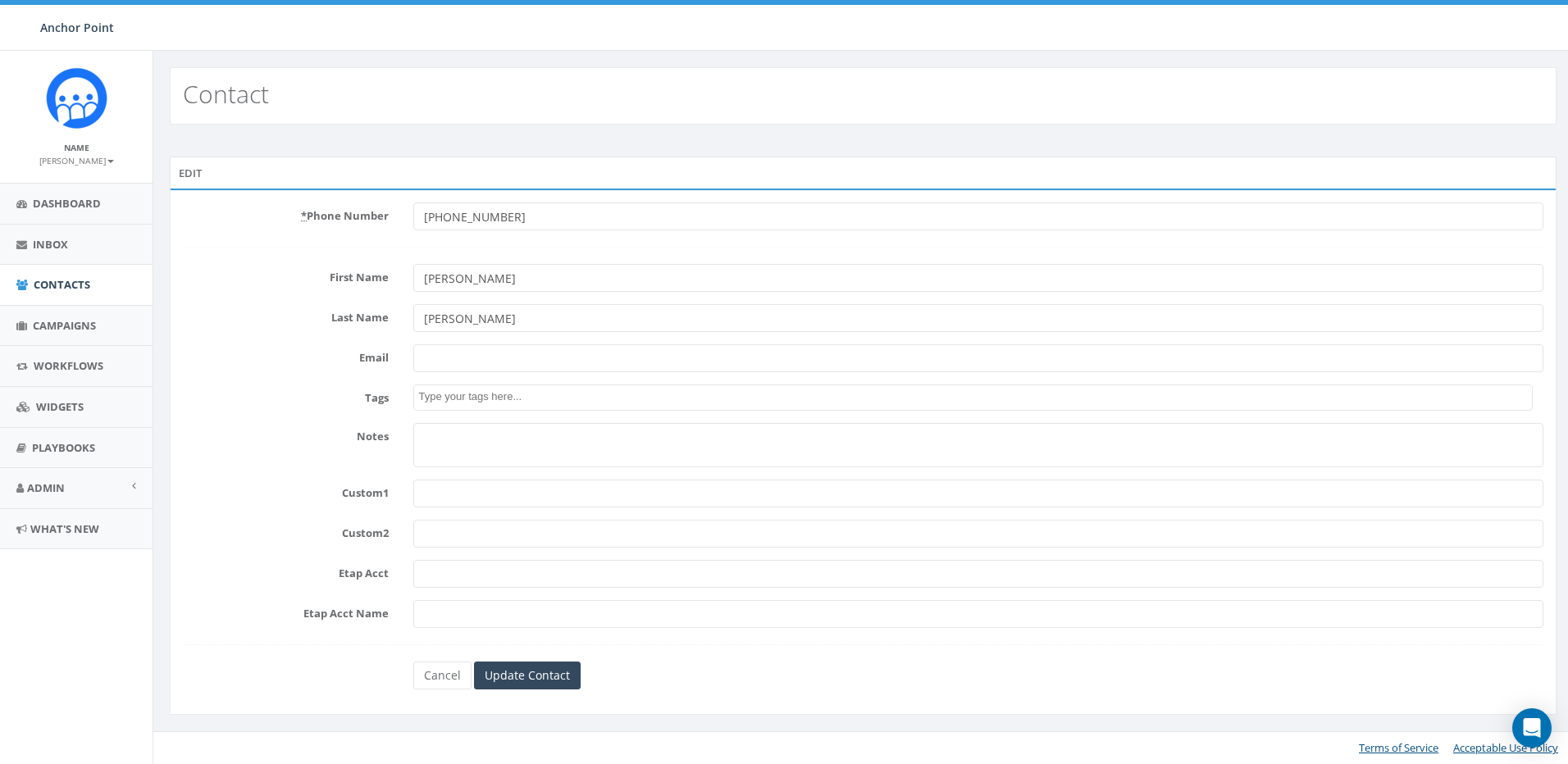
click at [474, 386] on span at bounding box center [973, 398] width 1119 height 26
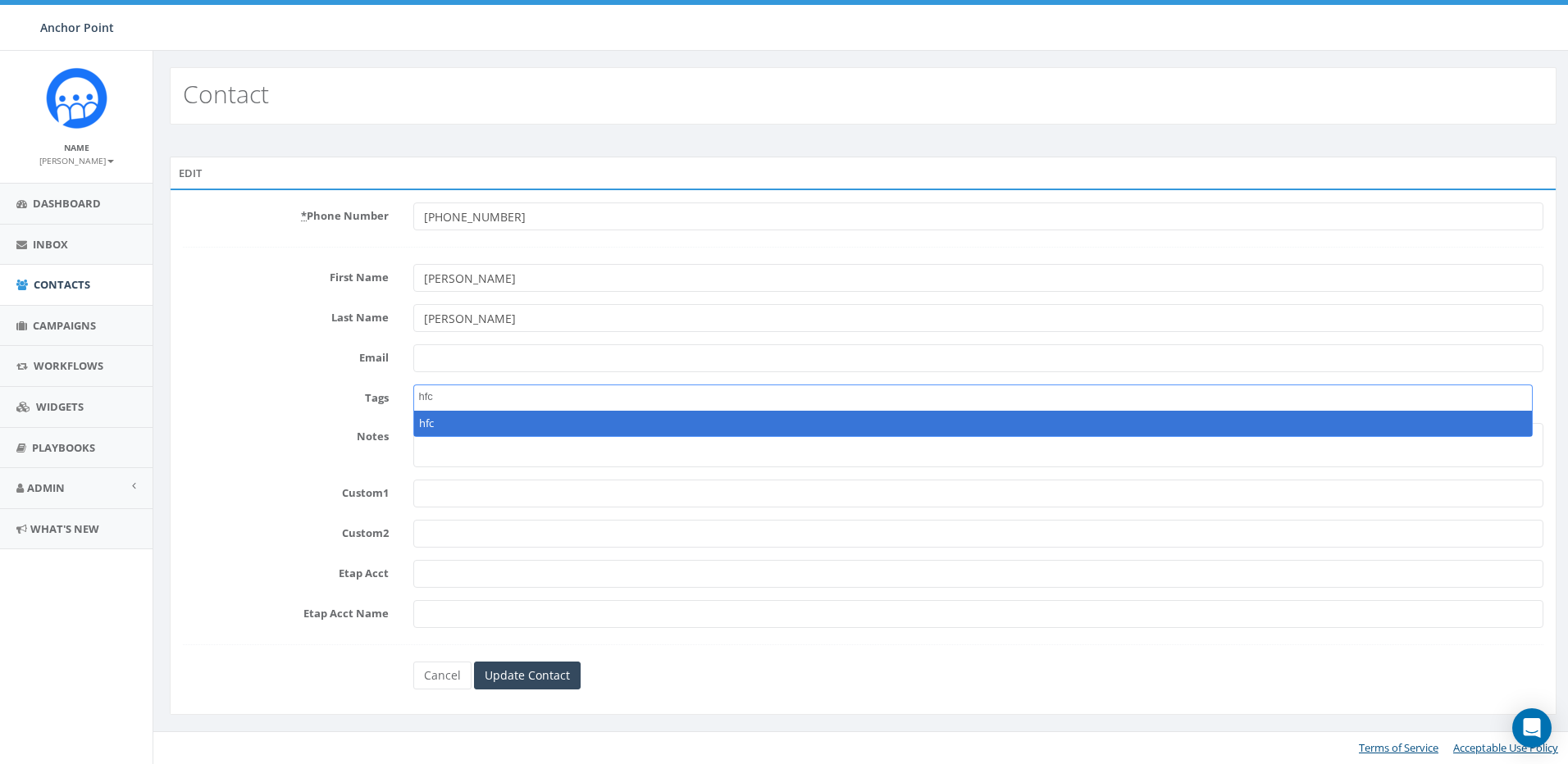
type textarea "hfc"
select select "hfc"
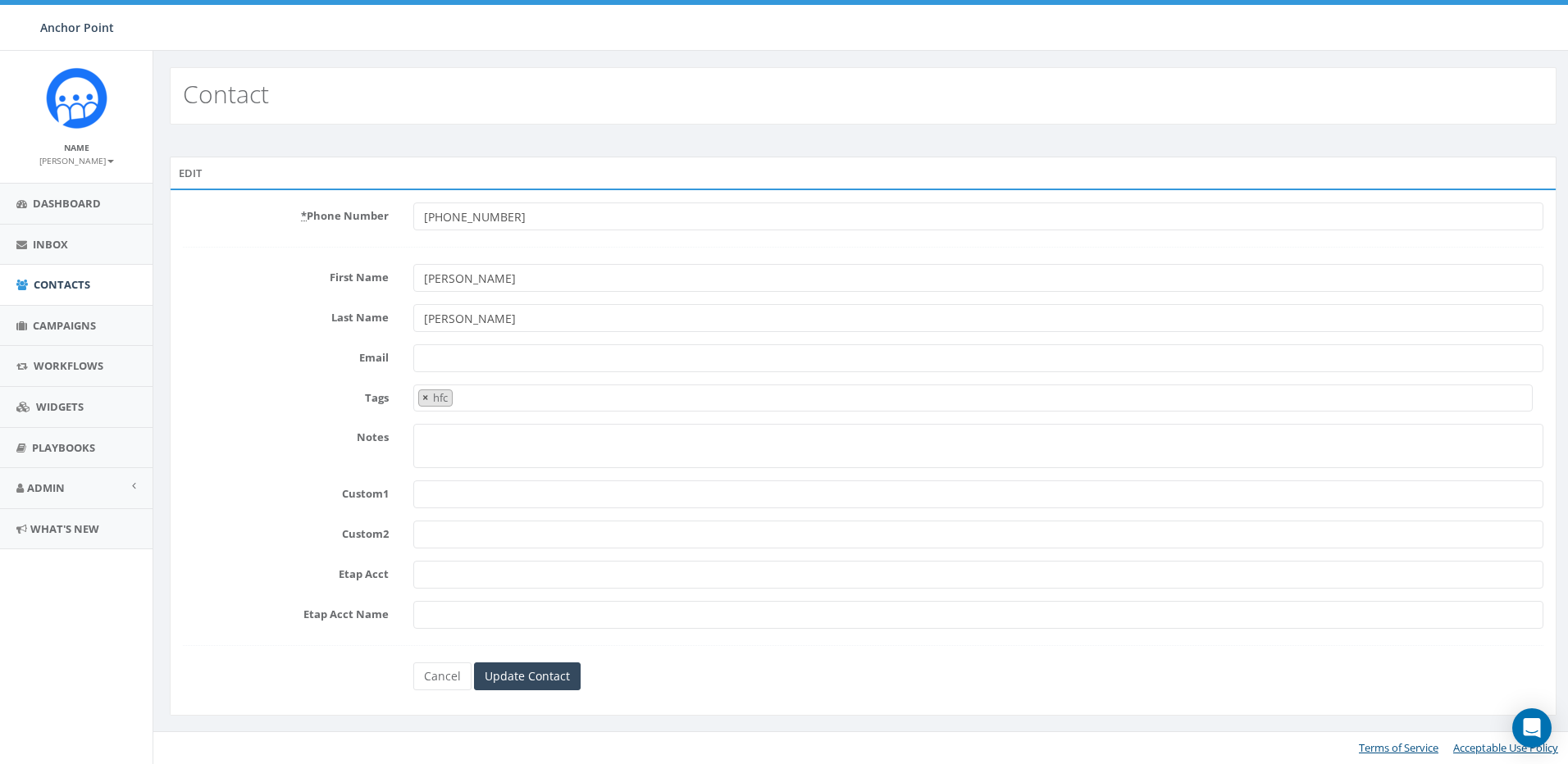
click at [422, 399] on span "×" at bounding box center [425, 398] width 6 height 15
select select
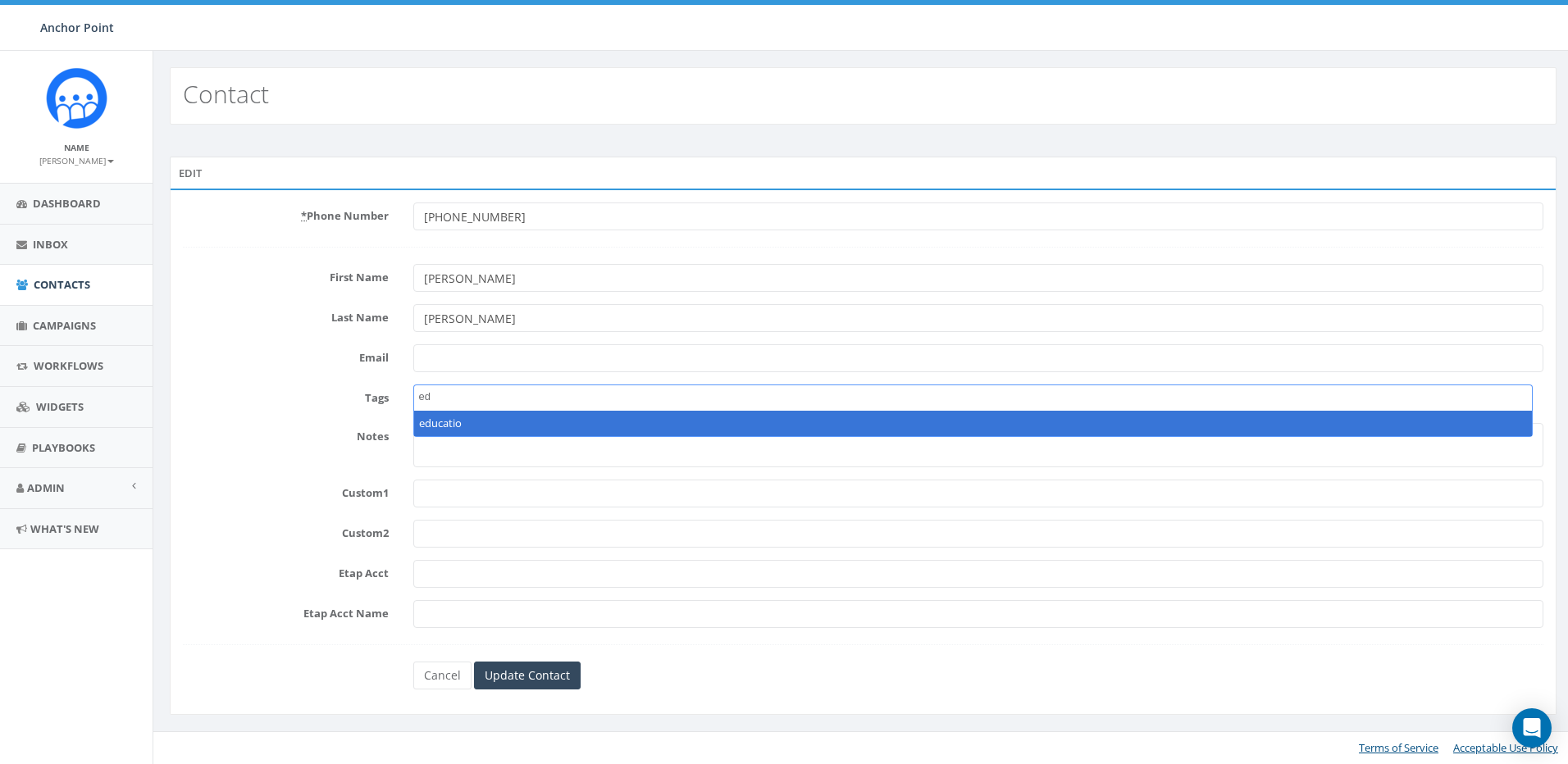
type textarea "e"
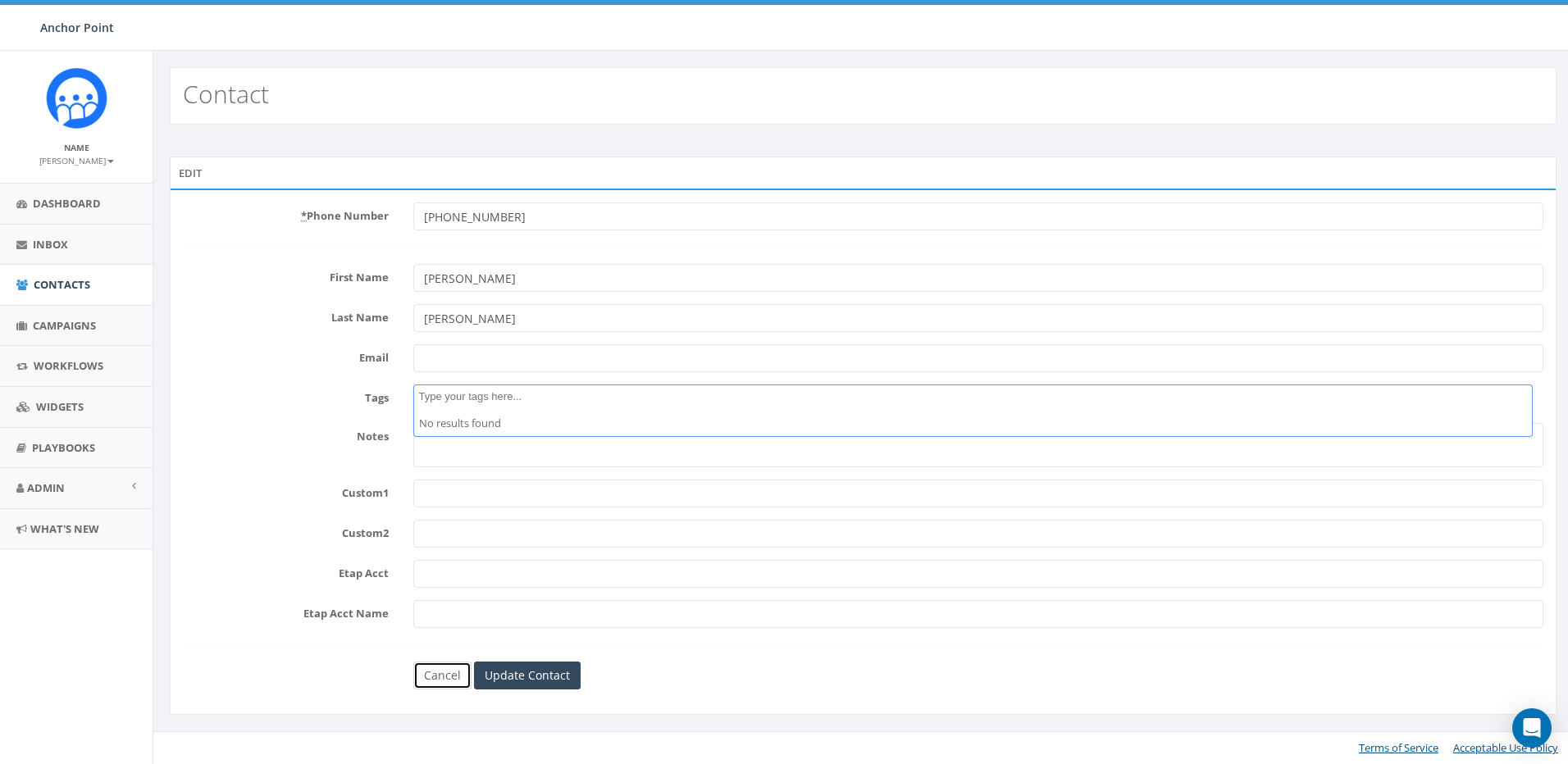
click at [443, 676] on link "Cancel" at bounding box center [442, 676] width 58 height 28
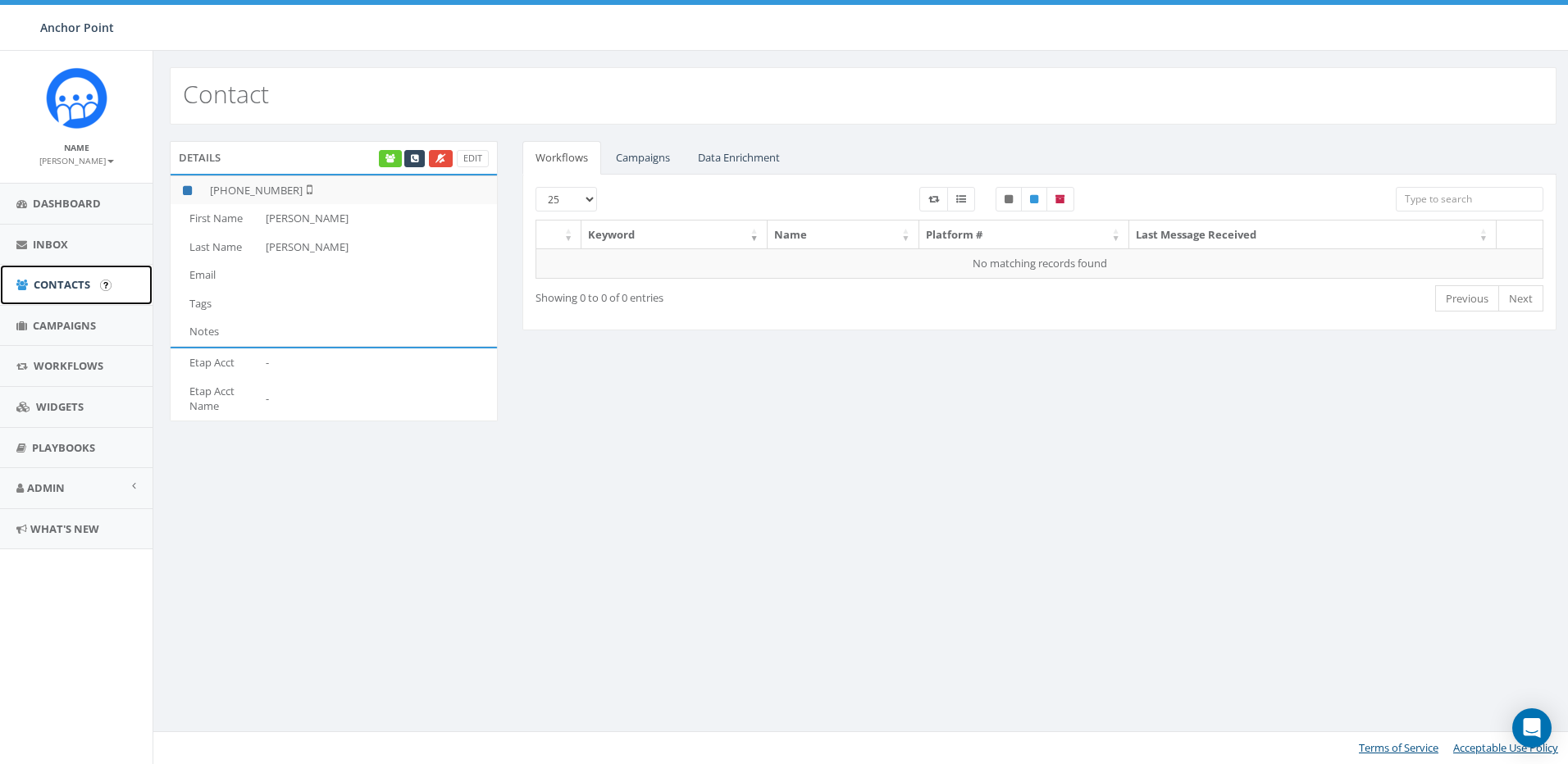
click at [44, 285] on span "Contacts" at bounding box center [61, 285] width 56 height 15
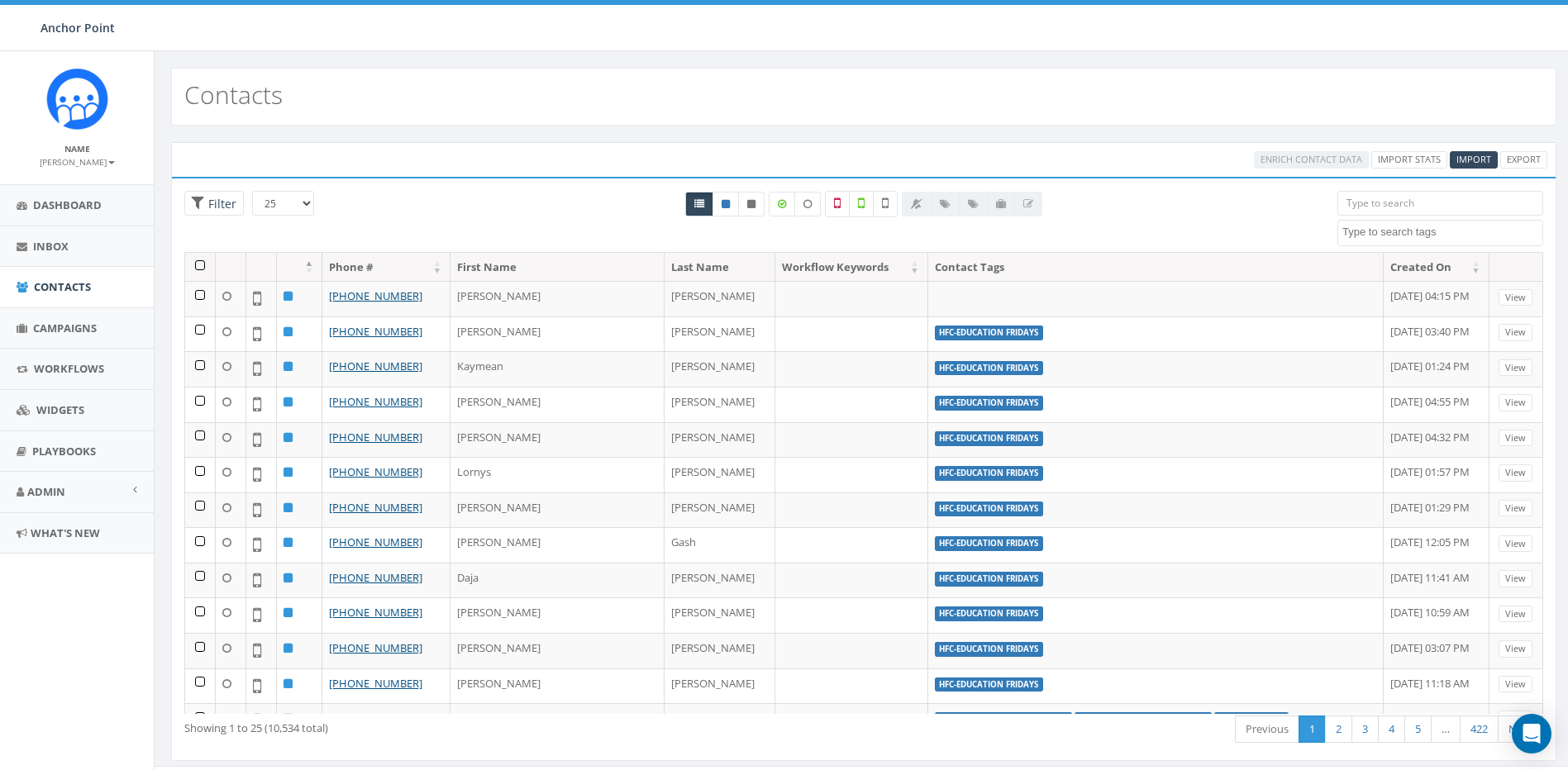
select select
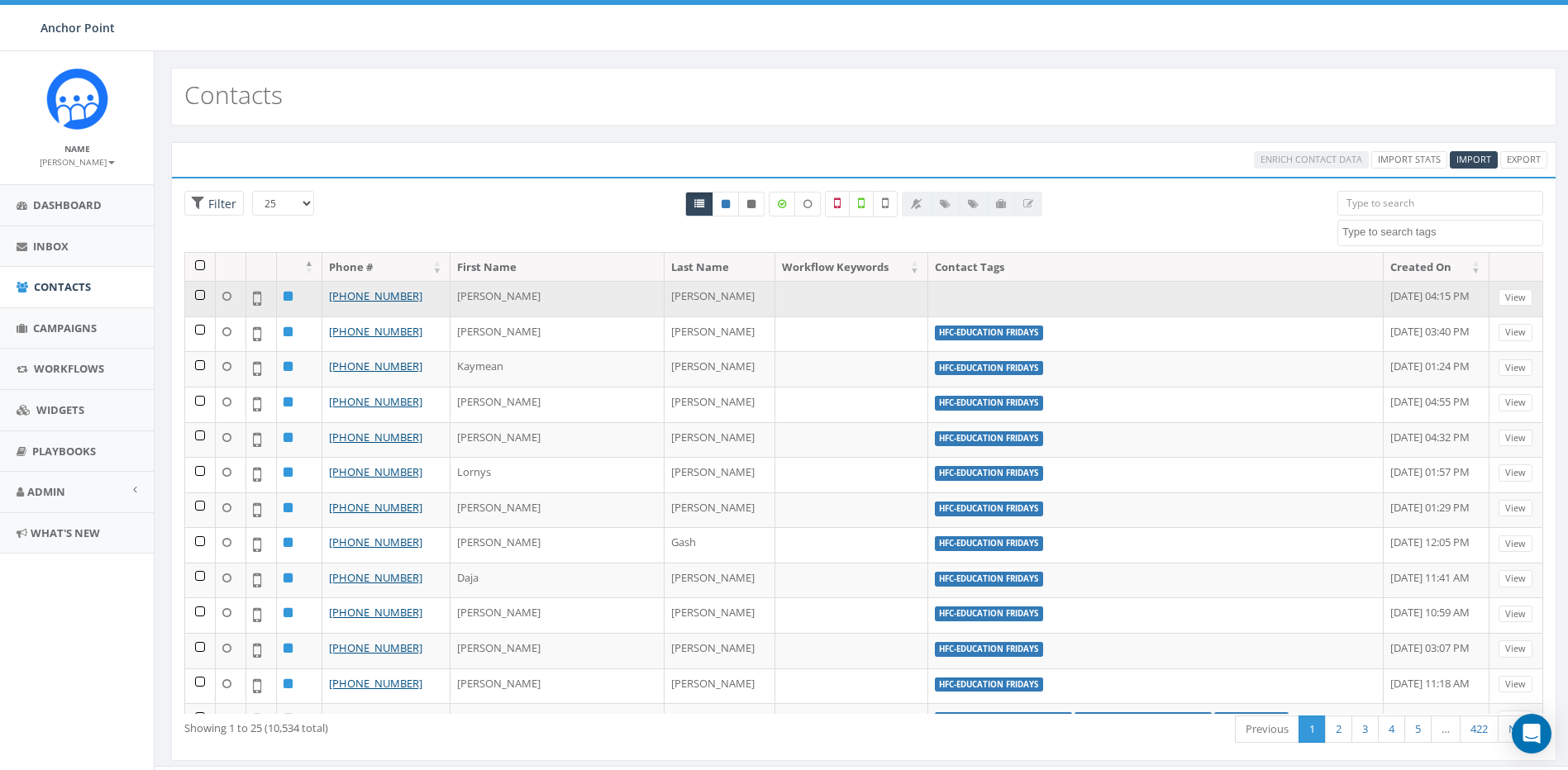
click at [928, 298] on td at bounding box center [1156, 299] width 456 height 35
click at [367, 299] on link "[PHONE_NUMBER]" at bounding box center [376, 296] width 94 height 15
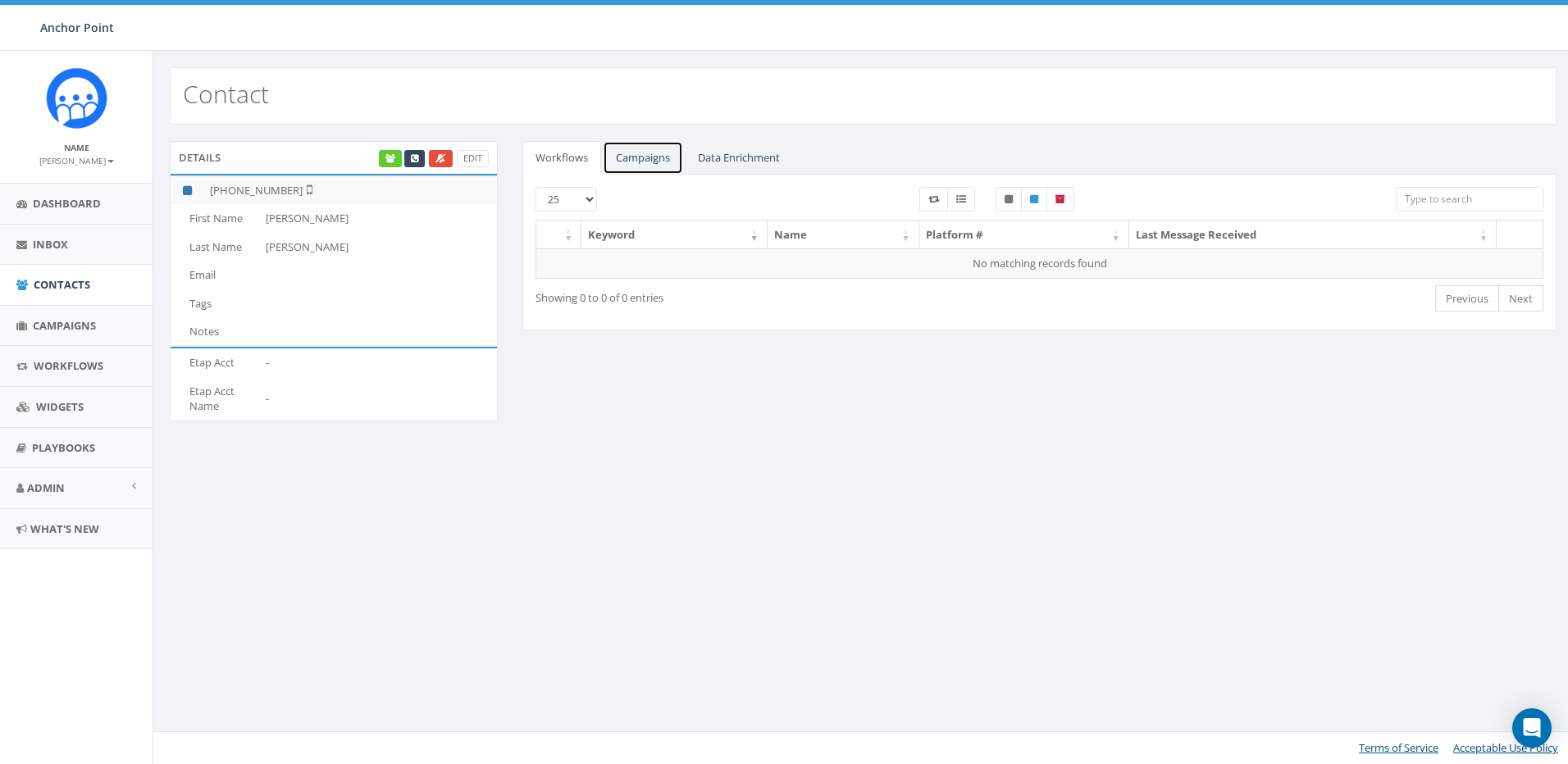
click at [646, 159] on link "Campaigns" at bounding box center [643, 158] width 81 height 33
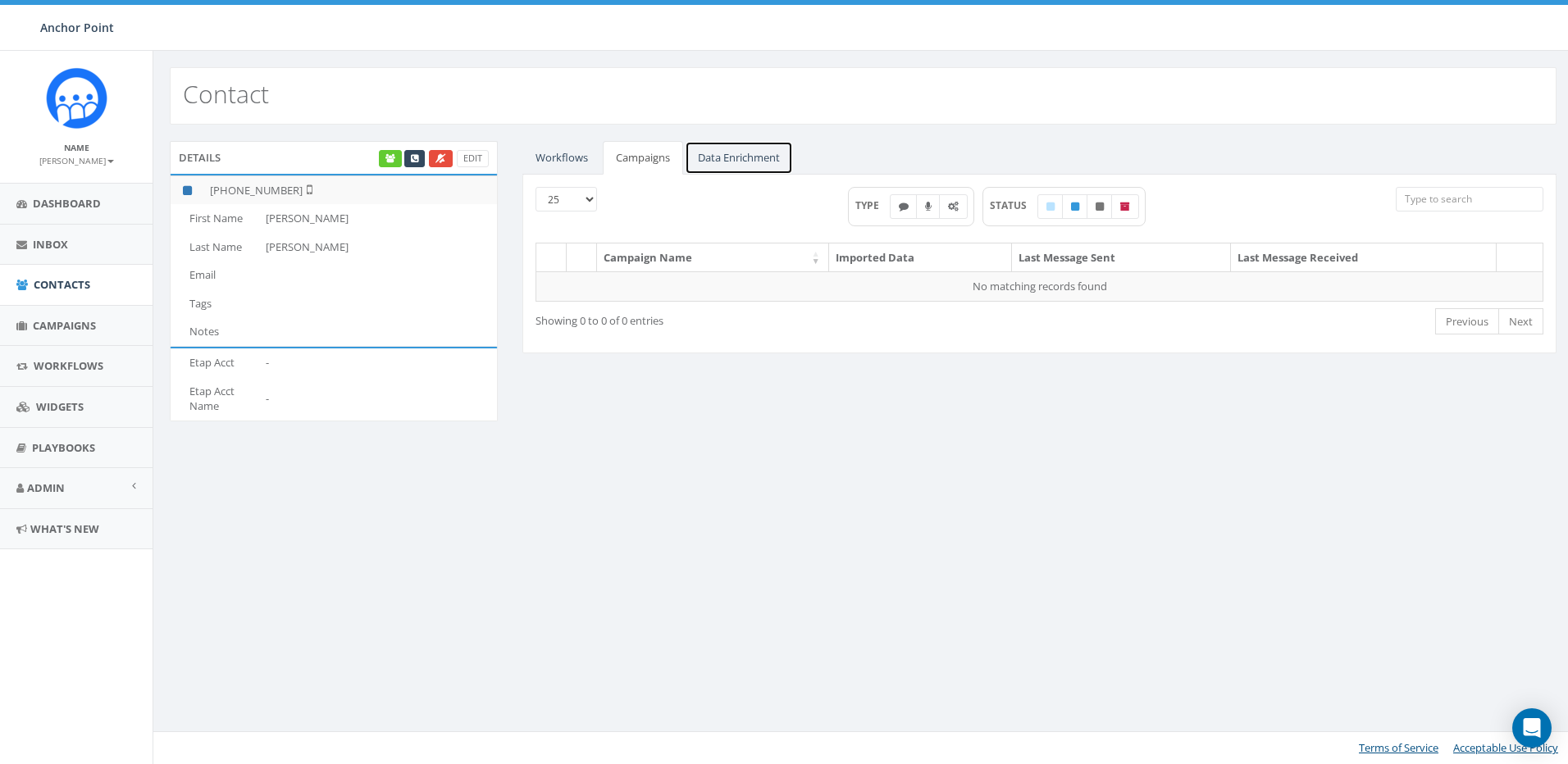
click at [747, 159] on link "Data Enrichment" at bounding box center [738, 158] width 108 height 33
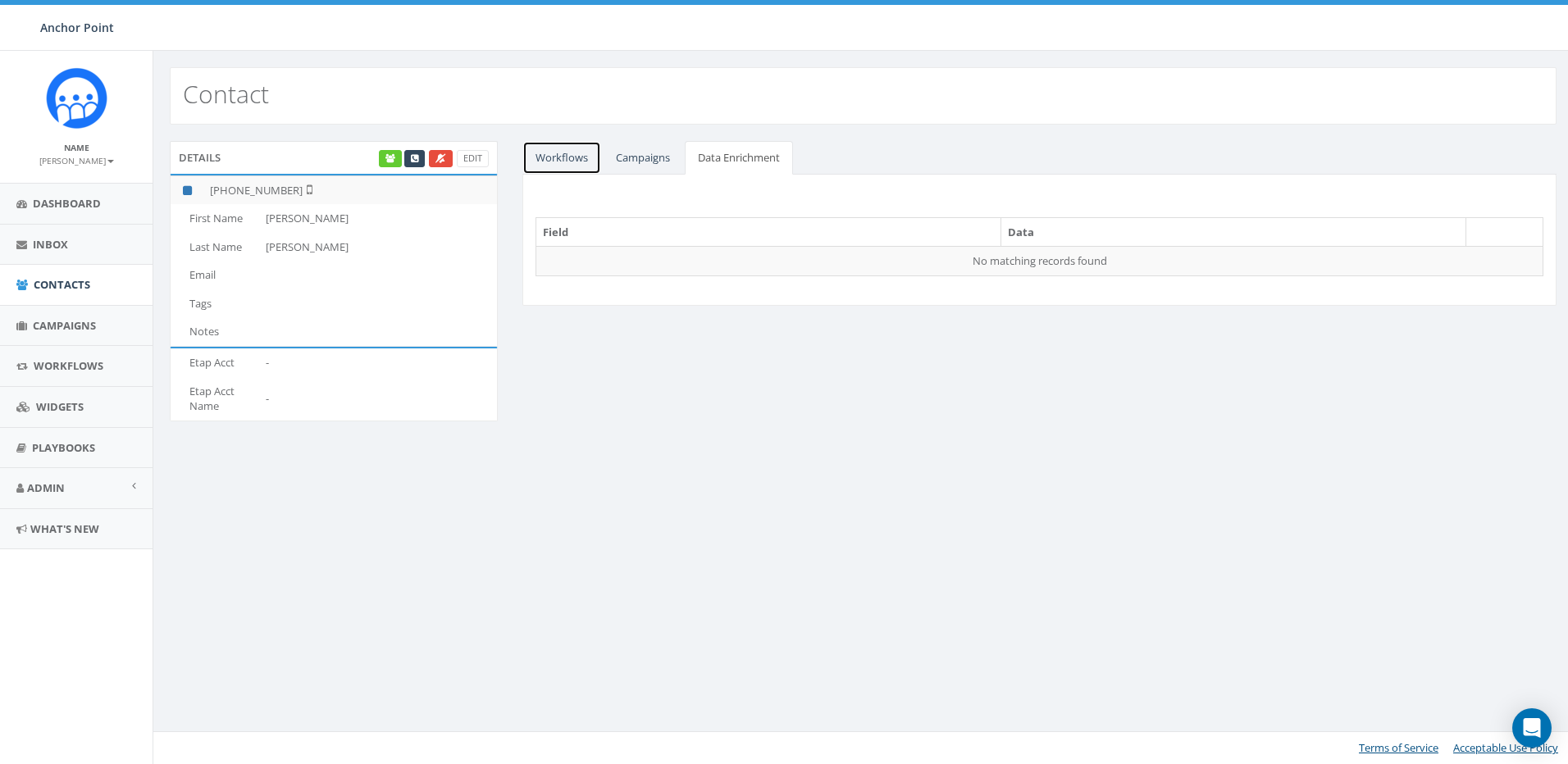
click at [568, 162] on link "Workflows" at bounding box center [562, 158] width 79 height 33
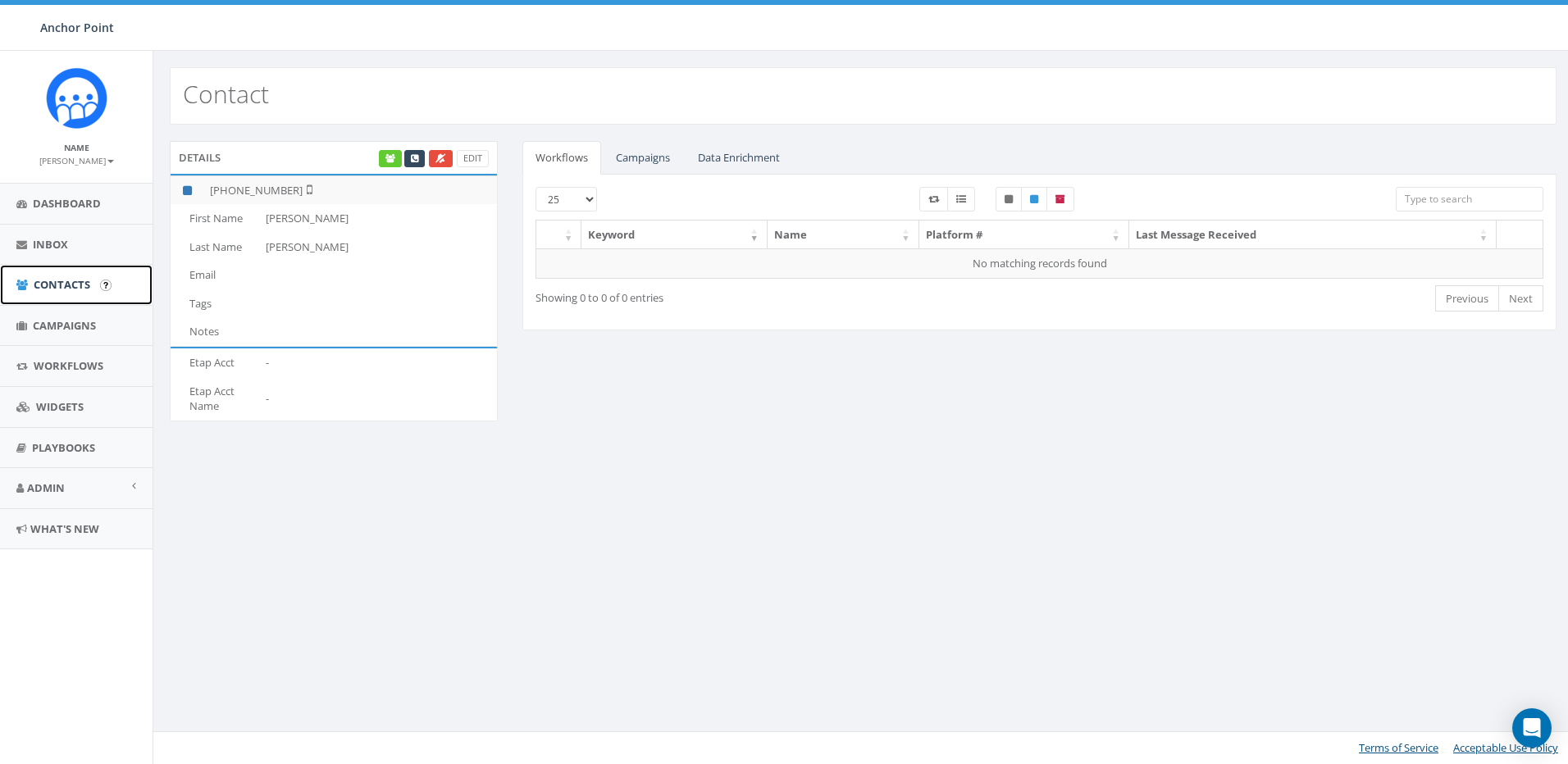
click at [61, 282] on span "Contacts" at bounding box center [61, 285] width 56 height 15
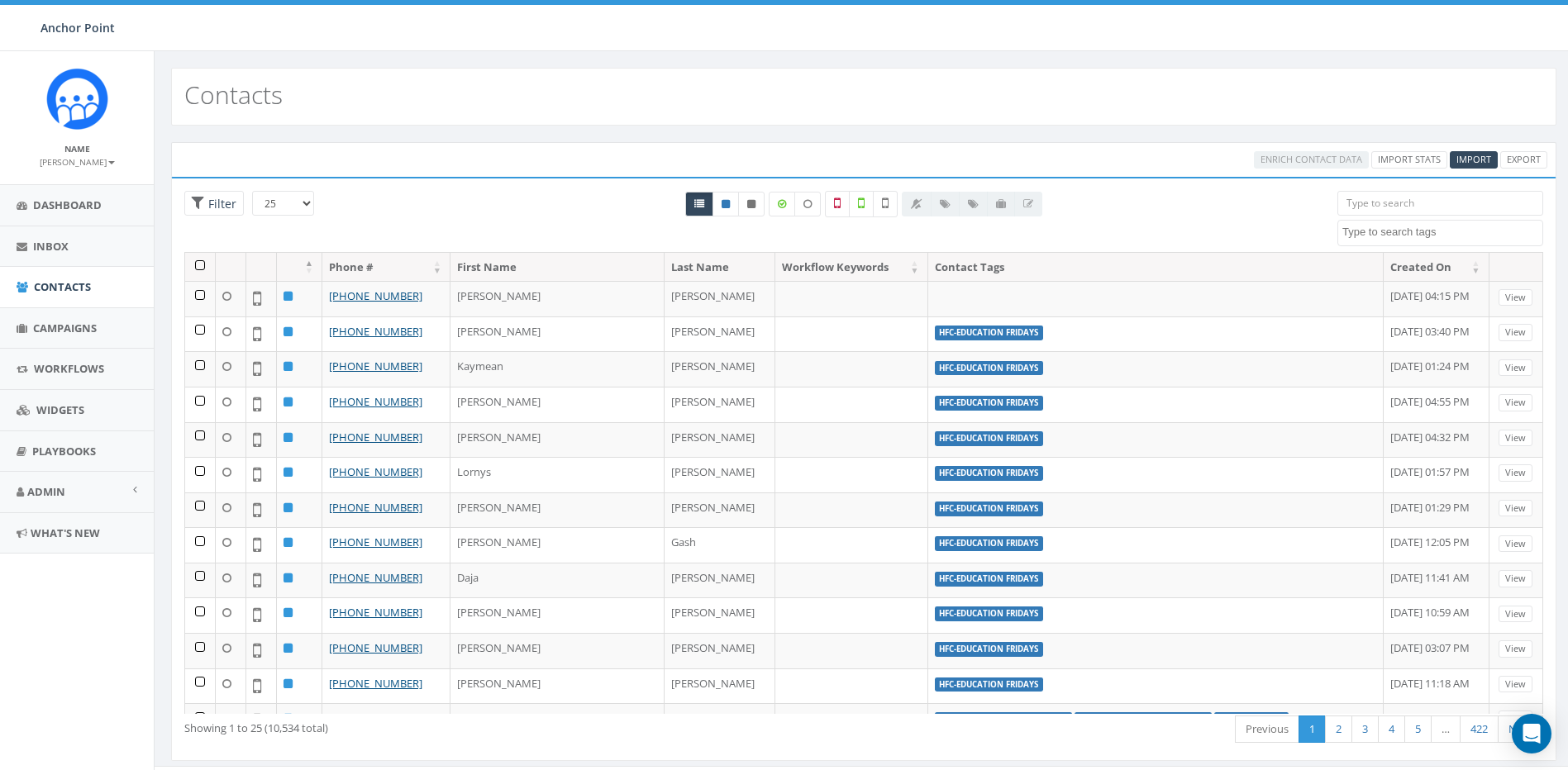
select select
click at [1484, 244] on span at bounding box center [1440, 233] width 206 height 27
